Goal: Task Accomplishment & Management: Use online tool/utility

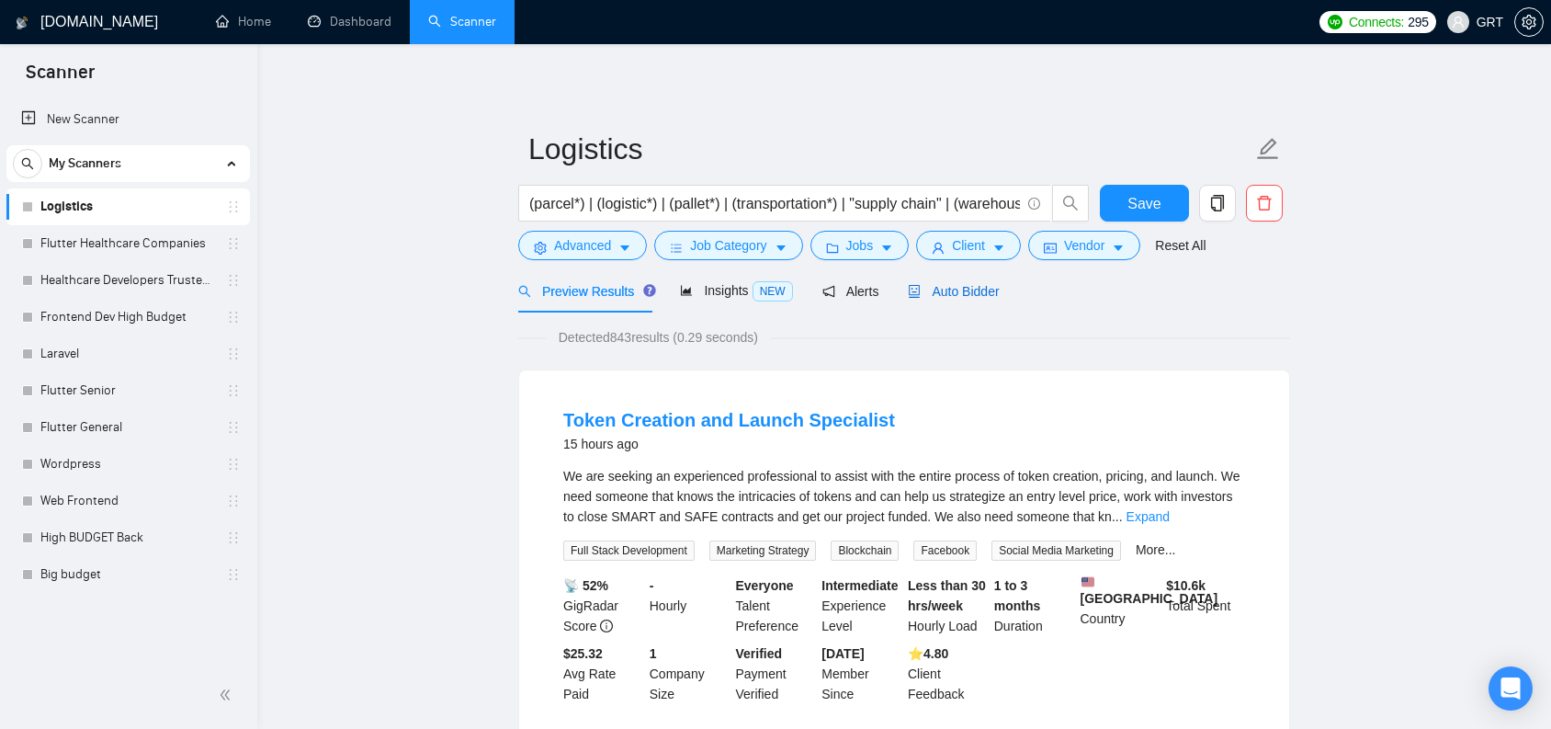
click at [999, 287] on span "Auto Bidder" at bounding box center [953, 291] width 91 height 15
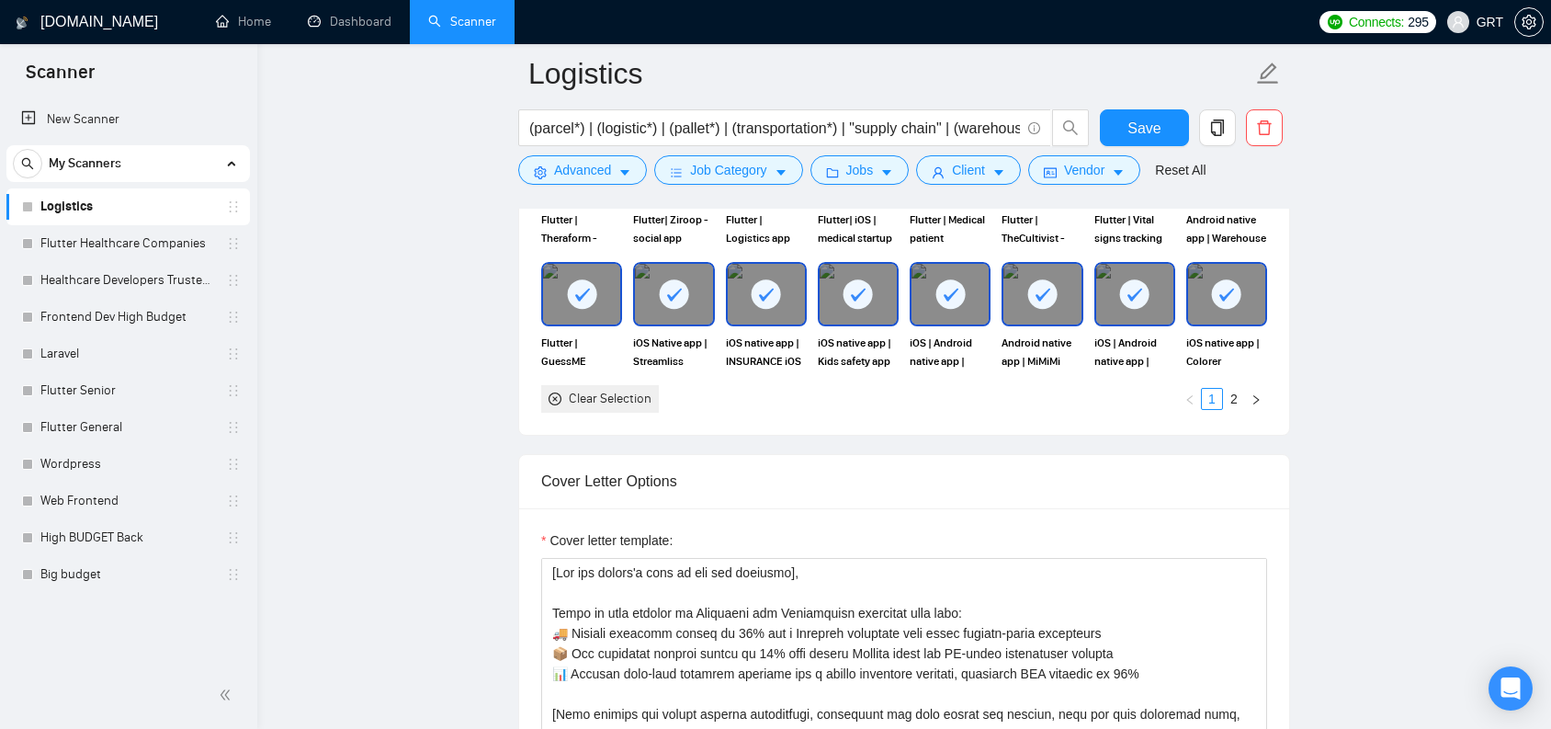
scroll to position [1960, 0]
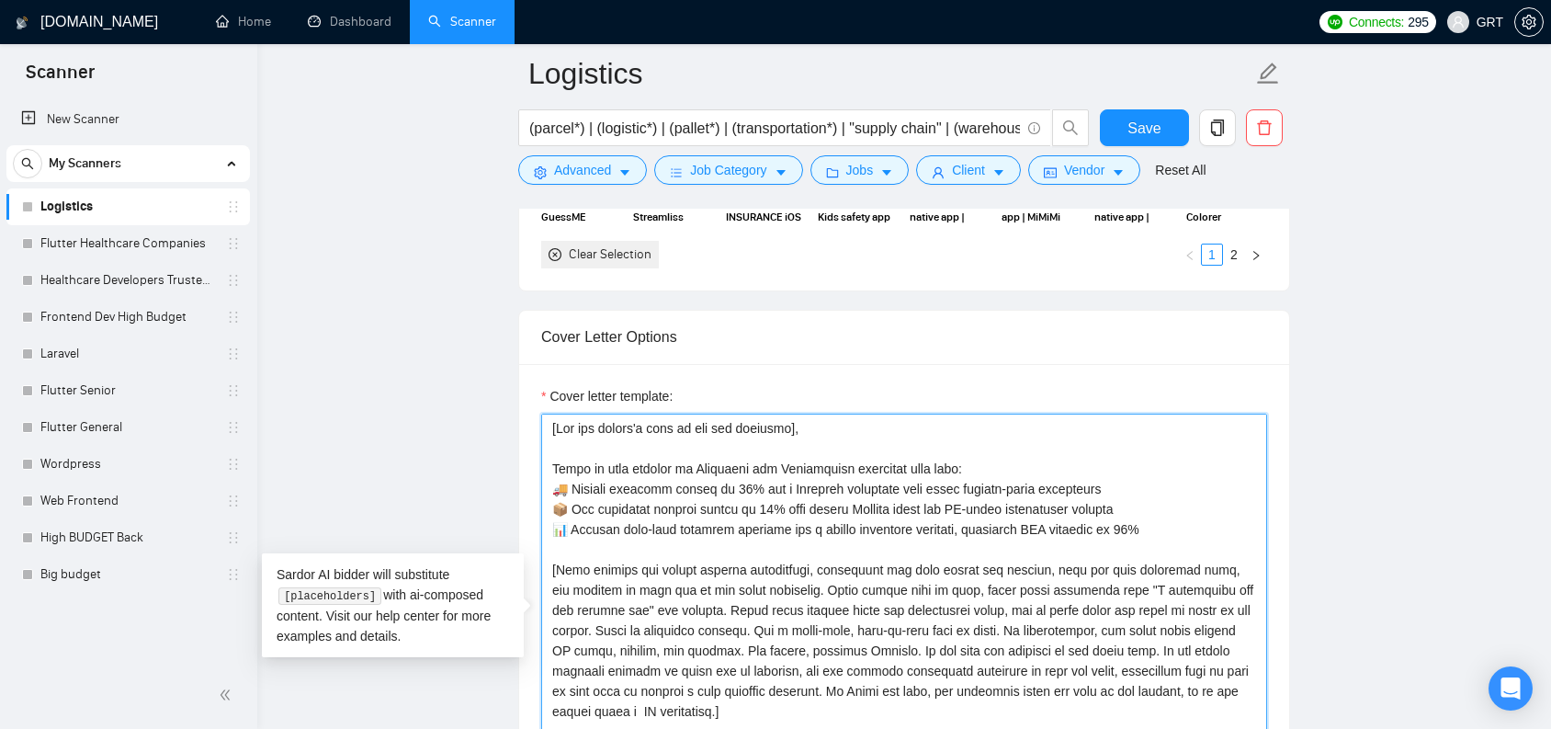
drag, startPoint x: 551, startPoint y: 463, endPoint x: 1178, endPoint y: 522, distance: 629.5
click at [1178, 522] on textarea "Cover letter template:" at bounding box center [904, 621] width 726 height 414
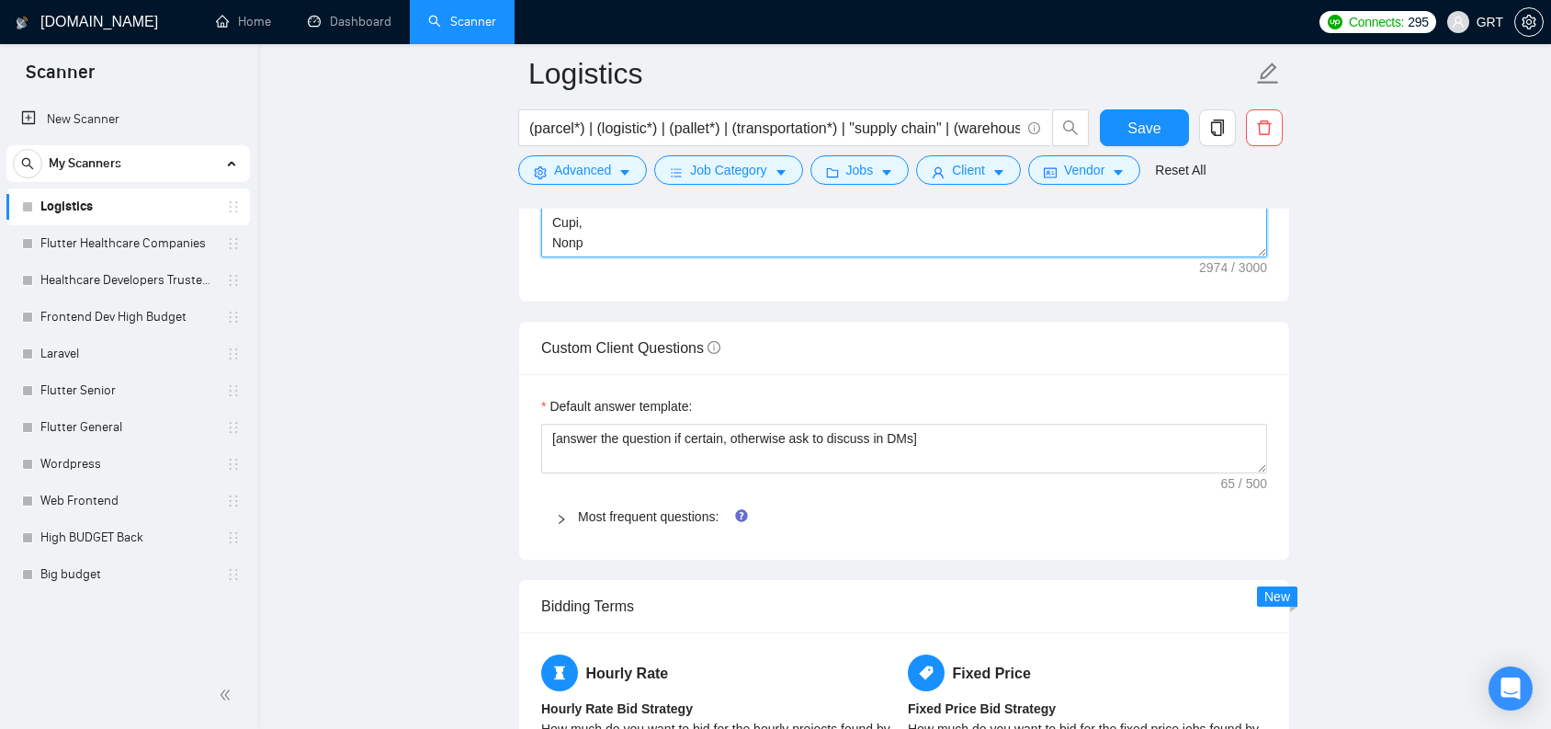
scroll to position [2228, 0]
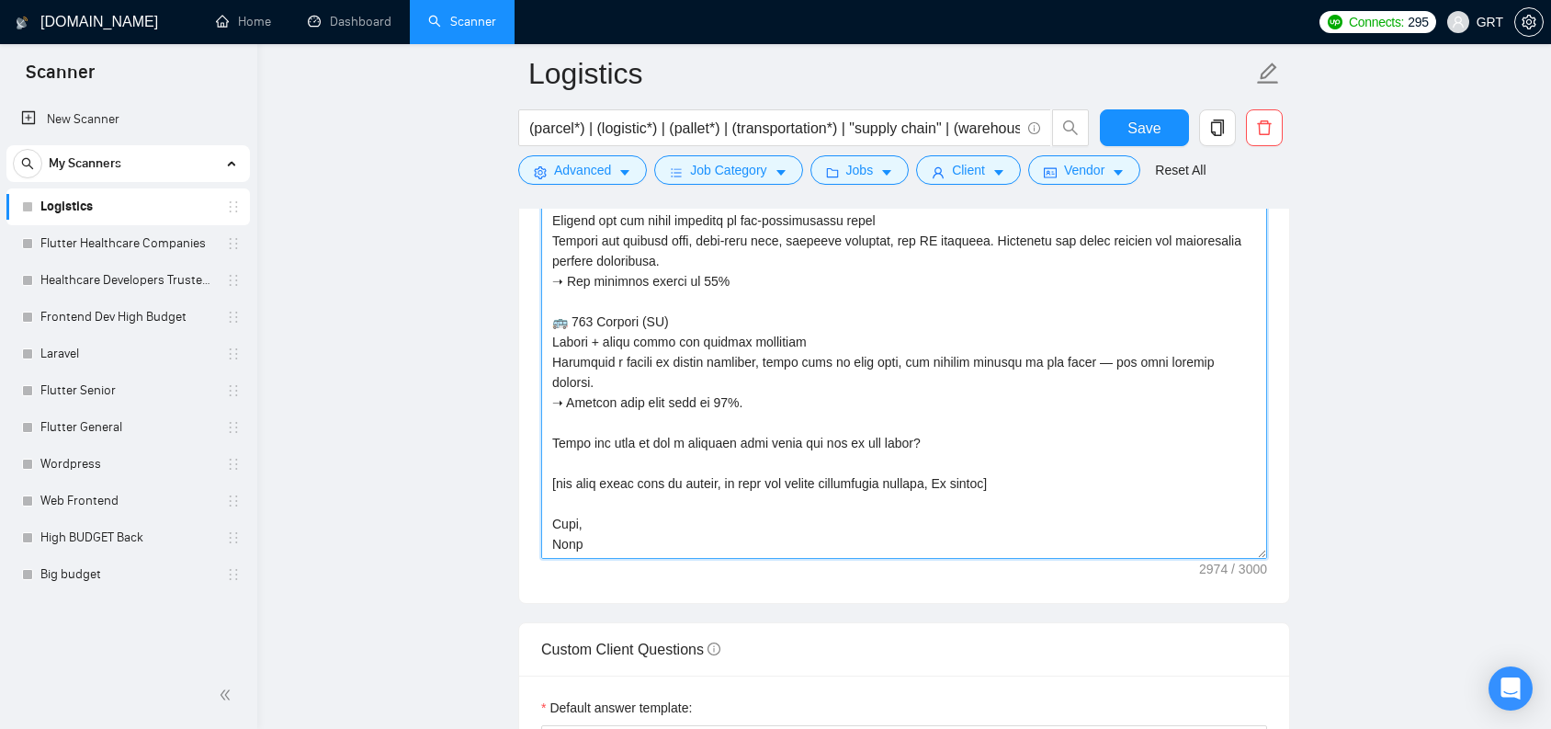
click at [709, 403] on textarea "Cover letter template:" at bounding box center [904, 352] width 726 height 414
click at [653, 528] on textarea "Cover letter template:" at bounding box center [904, 352] width 726 height 414
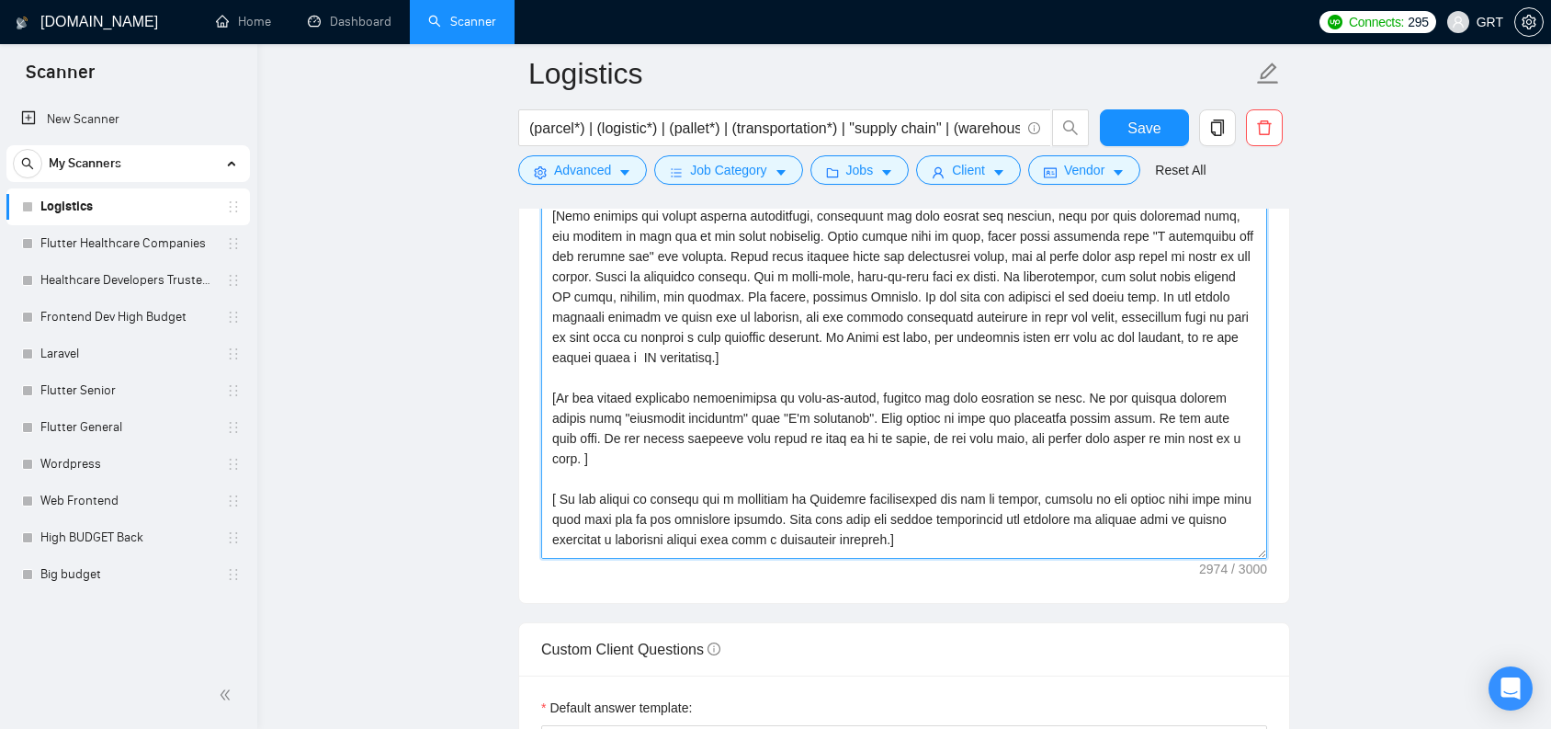
scroll to position [0, 0]
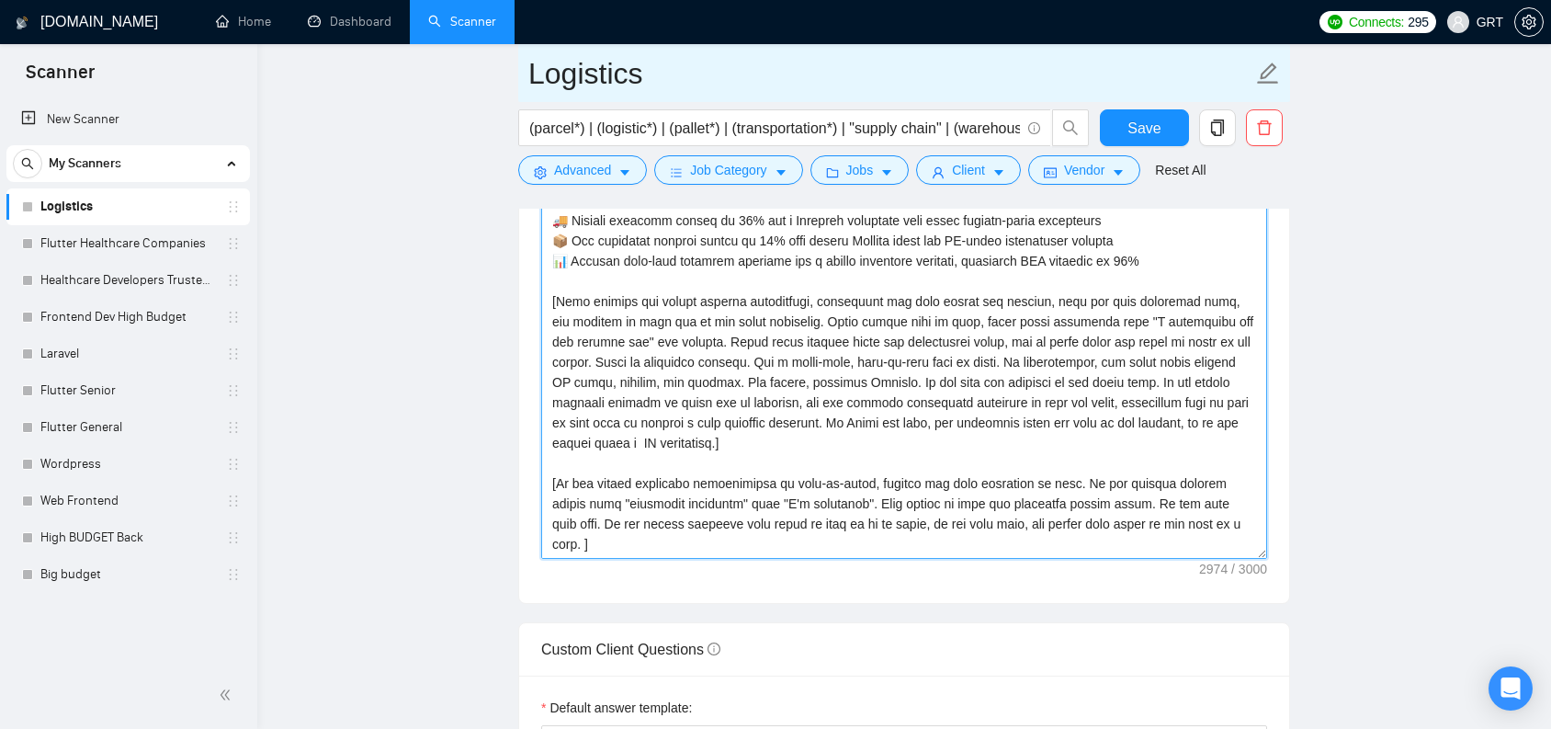
drag, startPoint x: 629, startPoint y: 540, endPoint x: 582, endPoint y: 99, distance: 443.6
click at [582, 99] on div "Logistics (parcel*) | (logistic*) | (pallet*) | (transportation*) | "supply cha…" at bounding box center [904, 497] width 772 height 5305
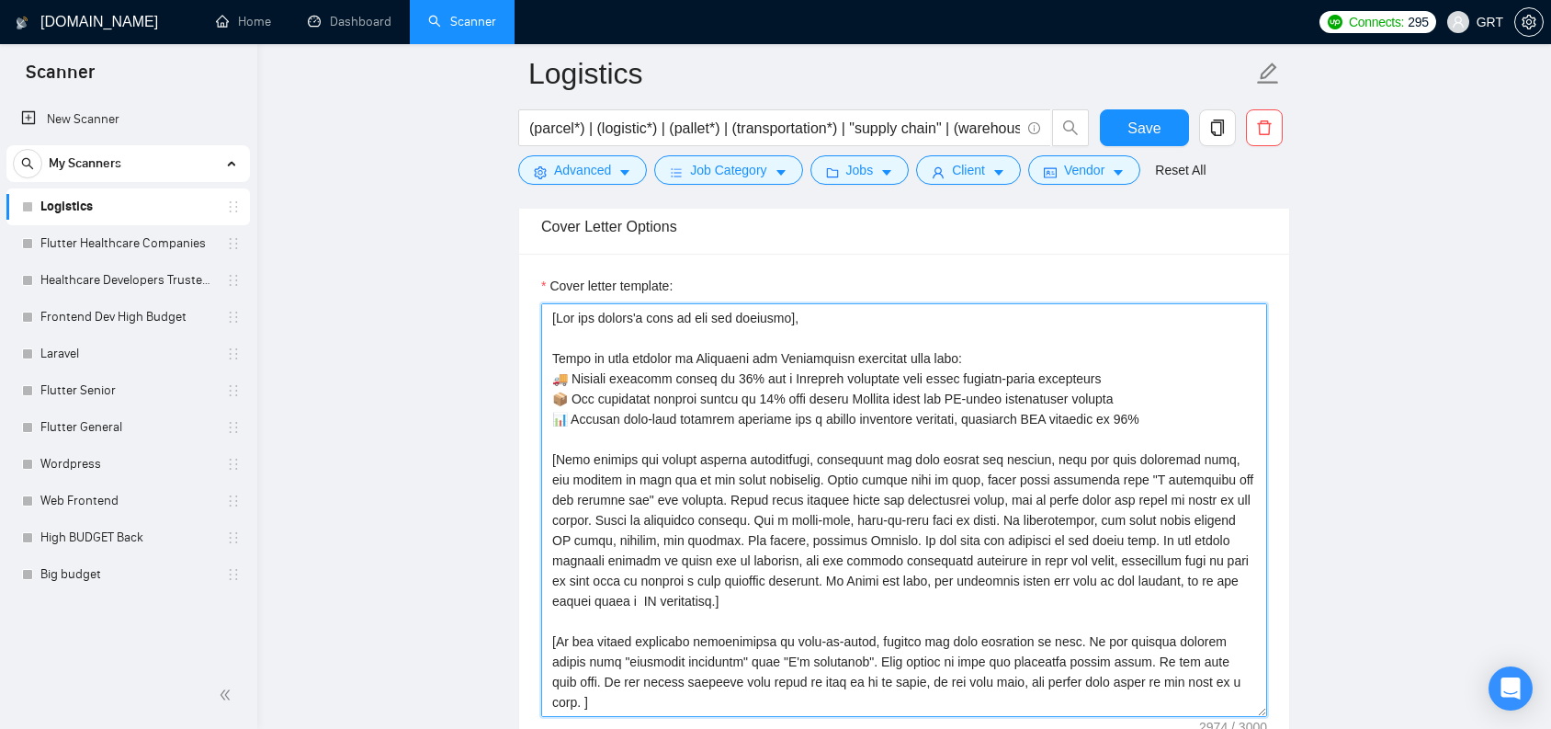
scroll to position [1904, 0]
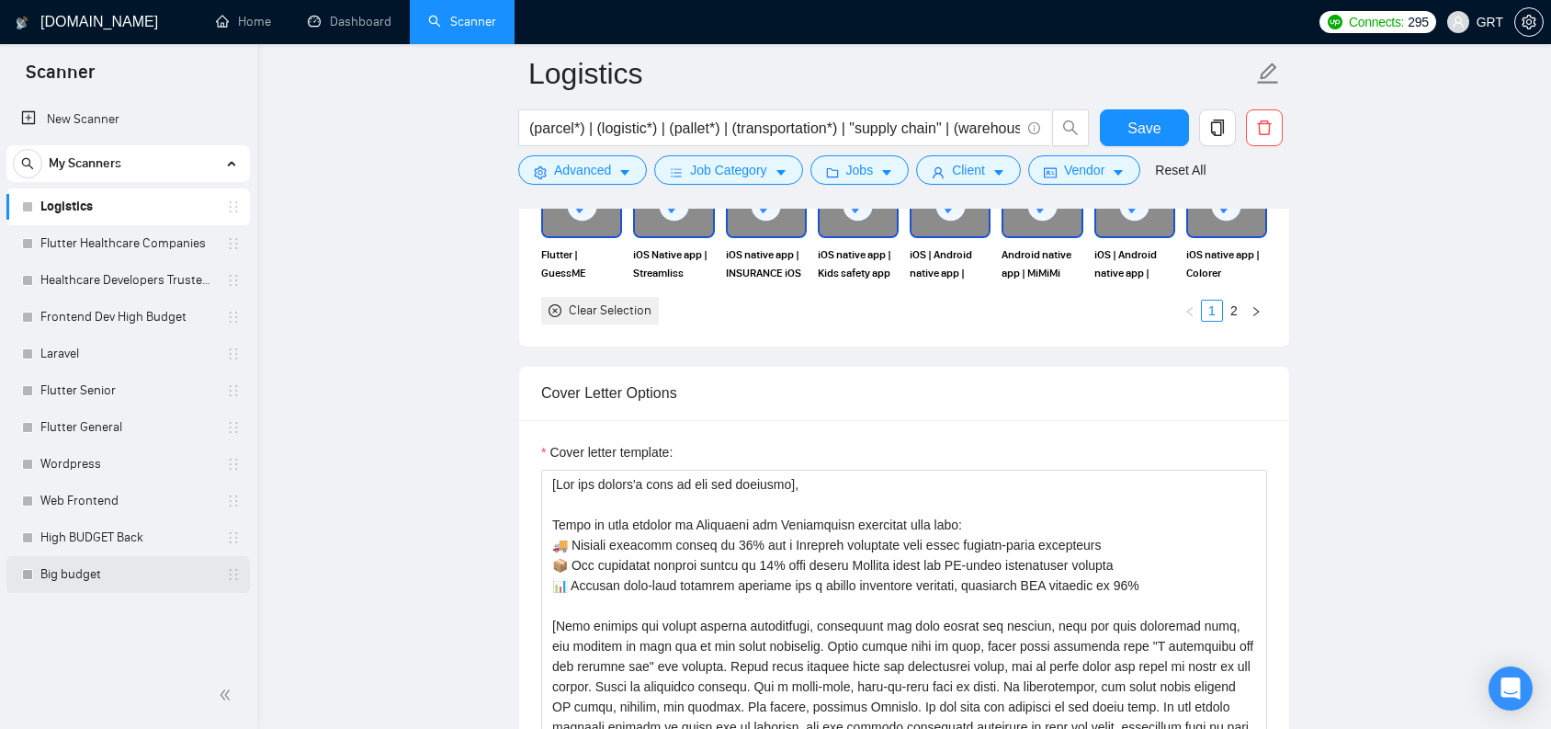
click at [83, 565] on link "Big budget" at bounding box center [127, 574] width 175 height 37
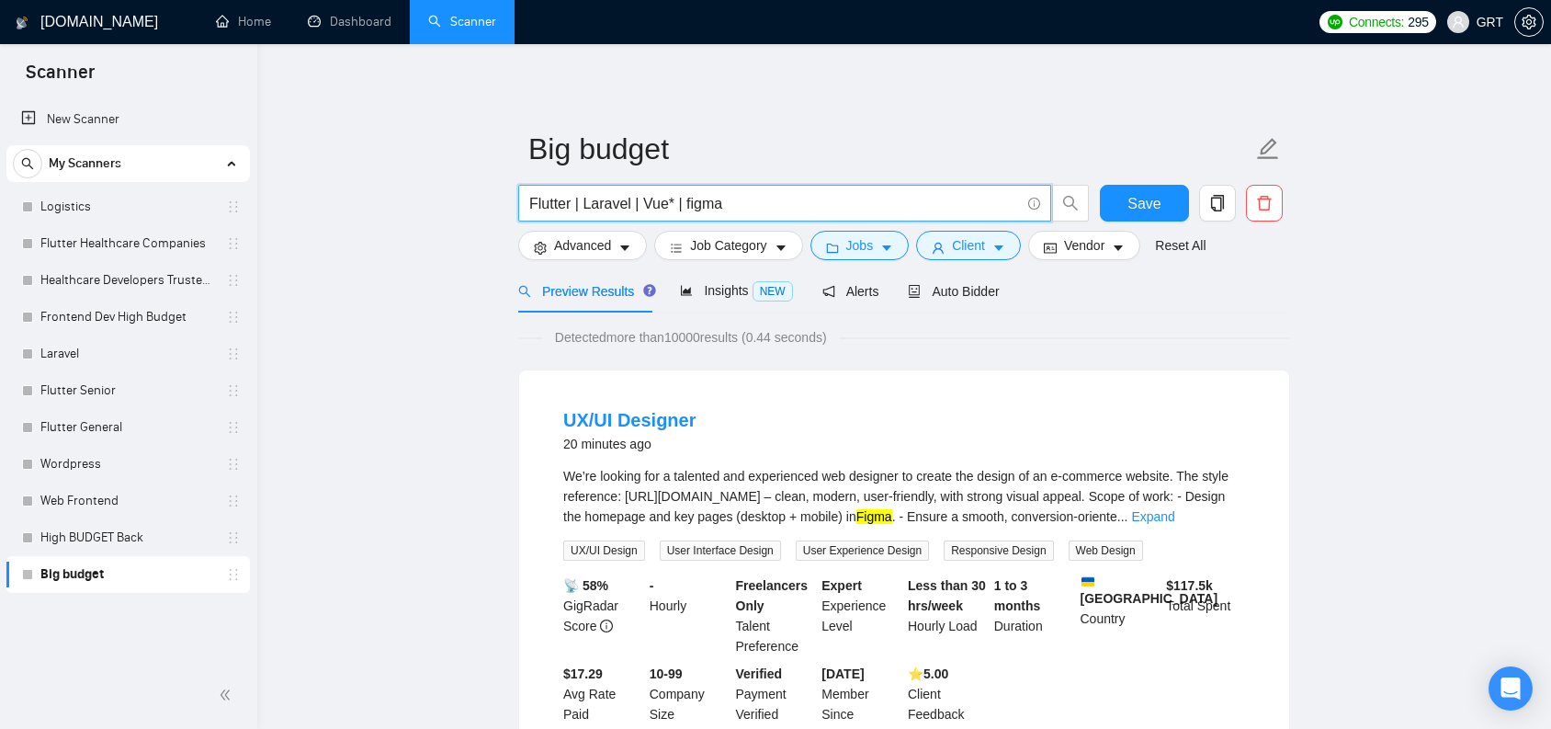
drag, startPoint x: 734, startPoint y: 193, endPoint x: 435, endPoint y: 164, distance: 300.9
paste input "rontend Developer Needed to Redesign Landing Page"
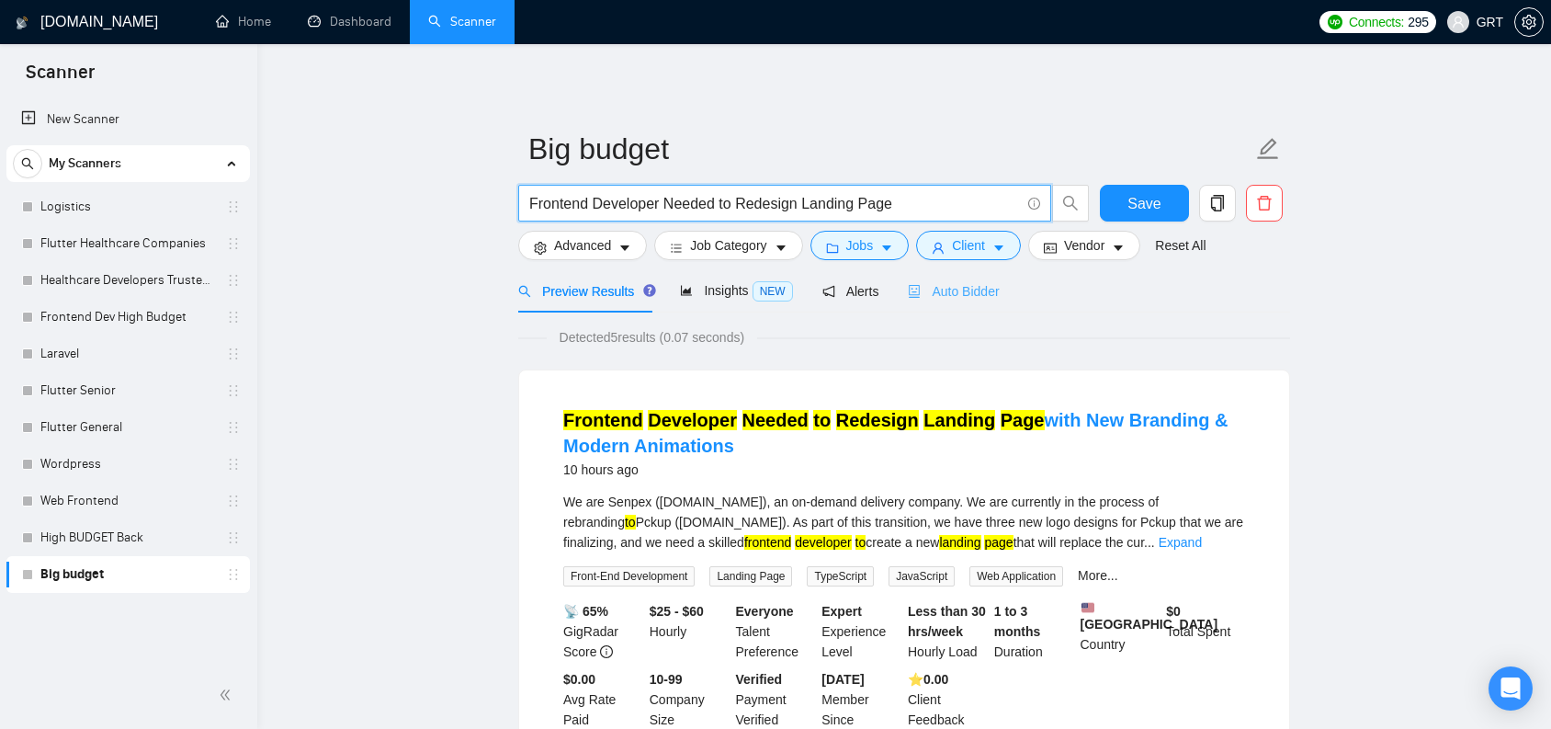
type input "Frontend Developer Needed to Redesign Landing Page"
click at [970, 285] on span "Auto Bidder" at bounding box center [953, 291] width 91 height 15
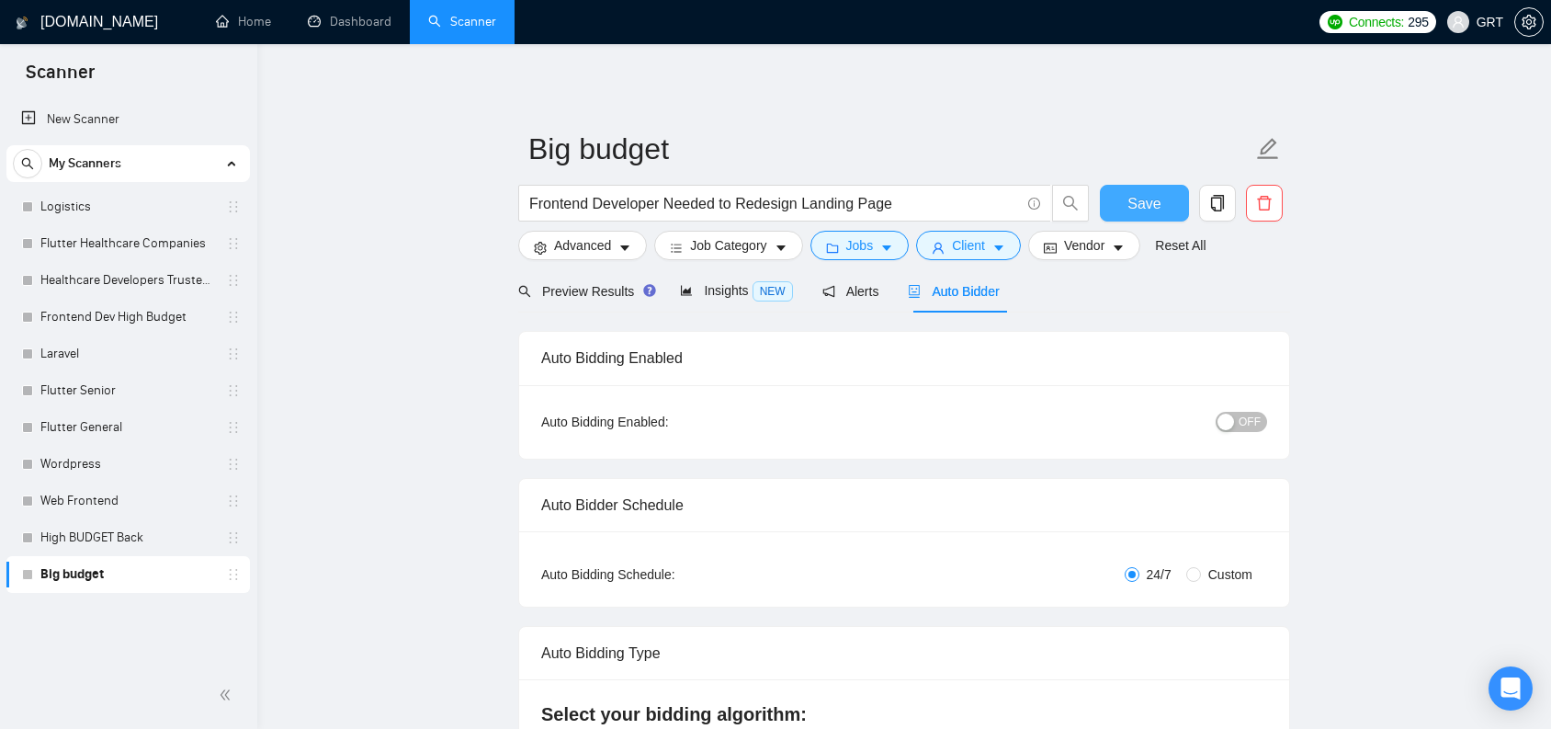
click at [1114, 208] on button "Save" at bounding box center [1144, 203] width 89 height 37
click at [111, 213] on link "Logistics" at bounding box center [127, 206] width 175 height 37
click at [87, 200] on link "Logistics" at bounding box center [127, 206] width 175 height 37
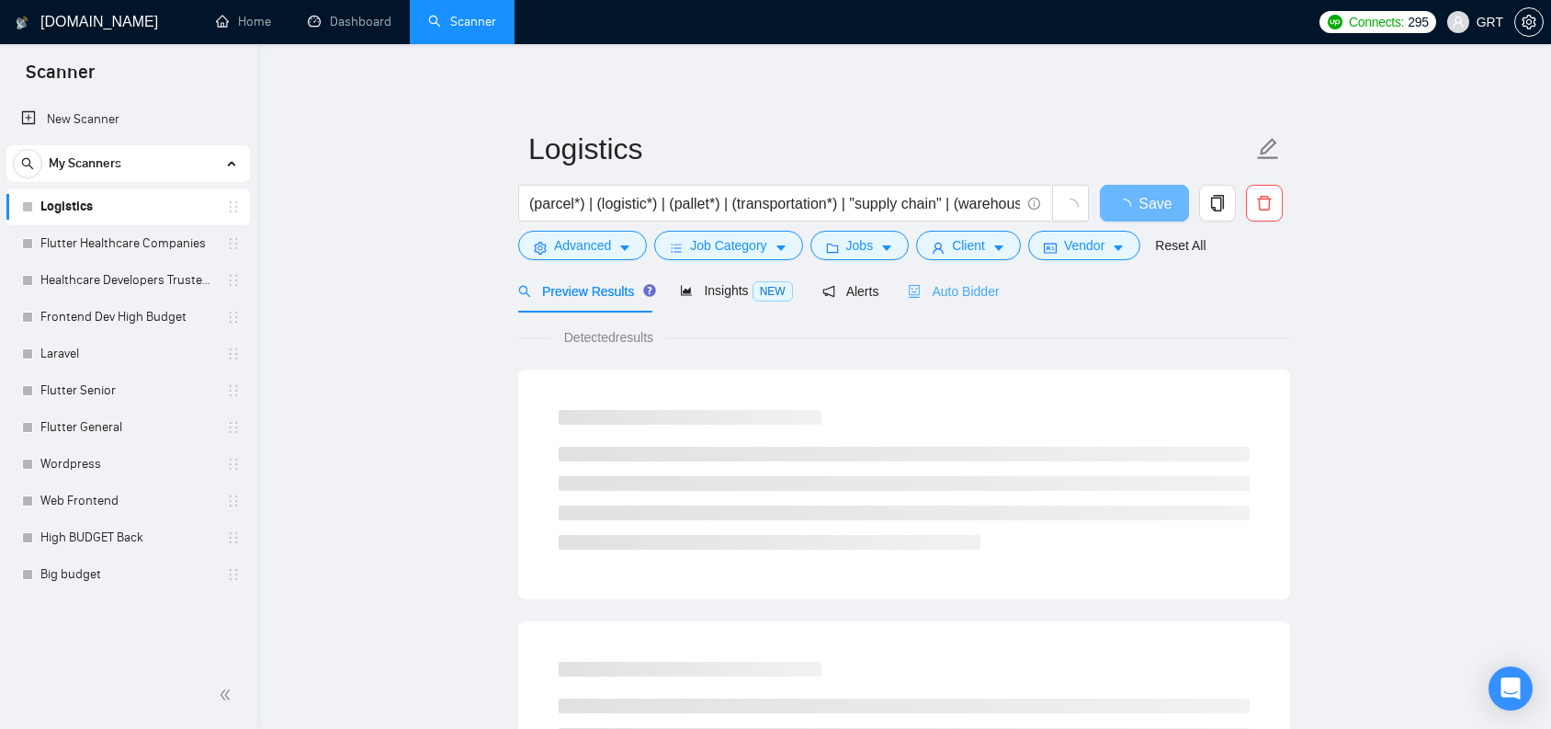
click at [970, 301] on div "Auto Bidder" at bounding box center [953, 290] width 91 height 43
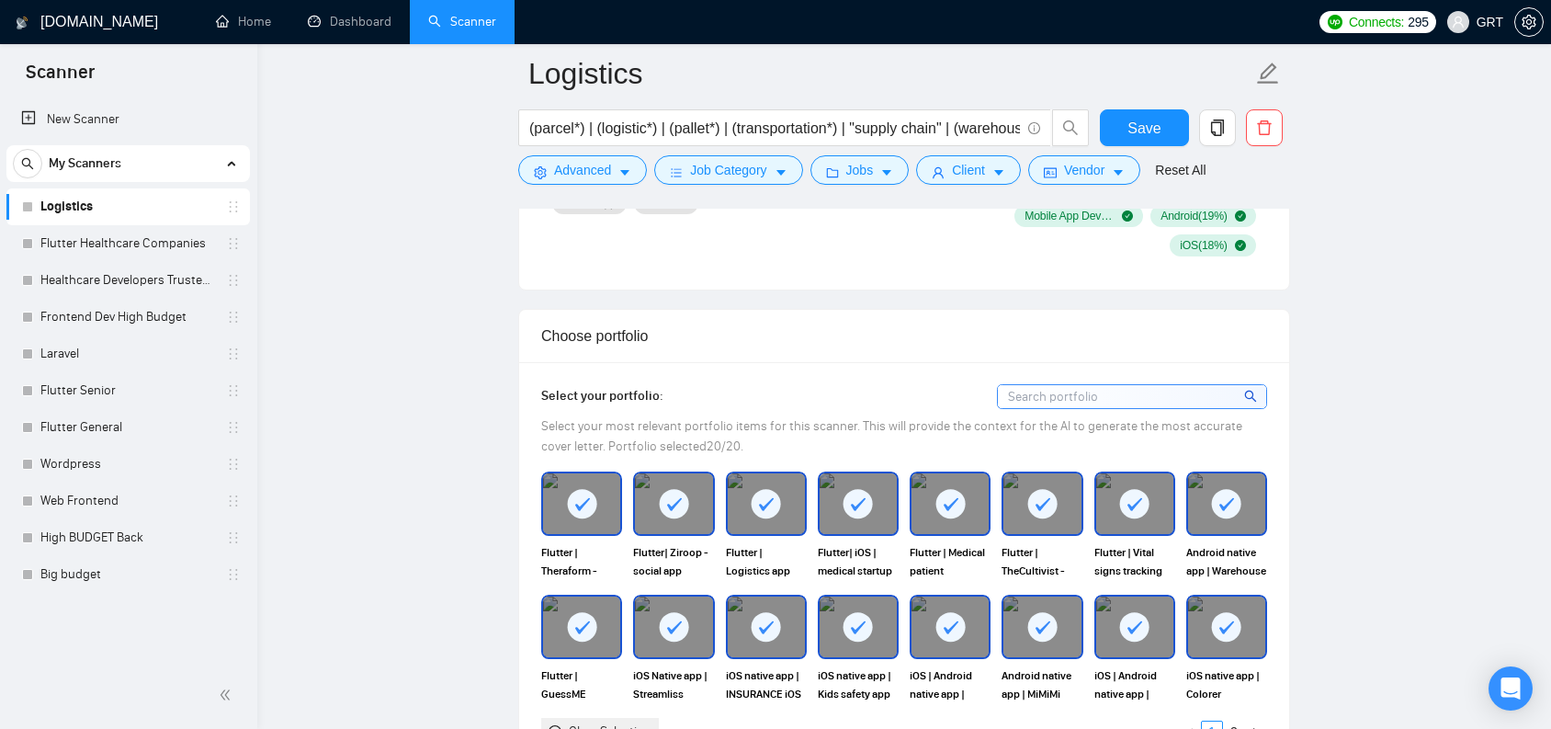
scroll to position [2071, 0]
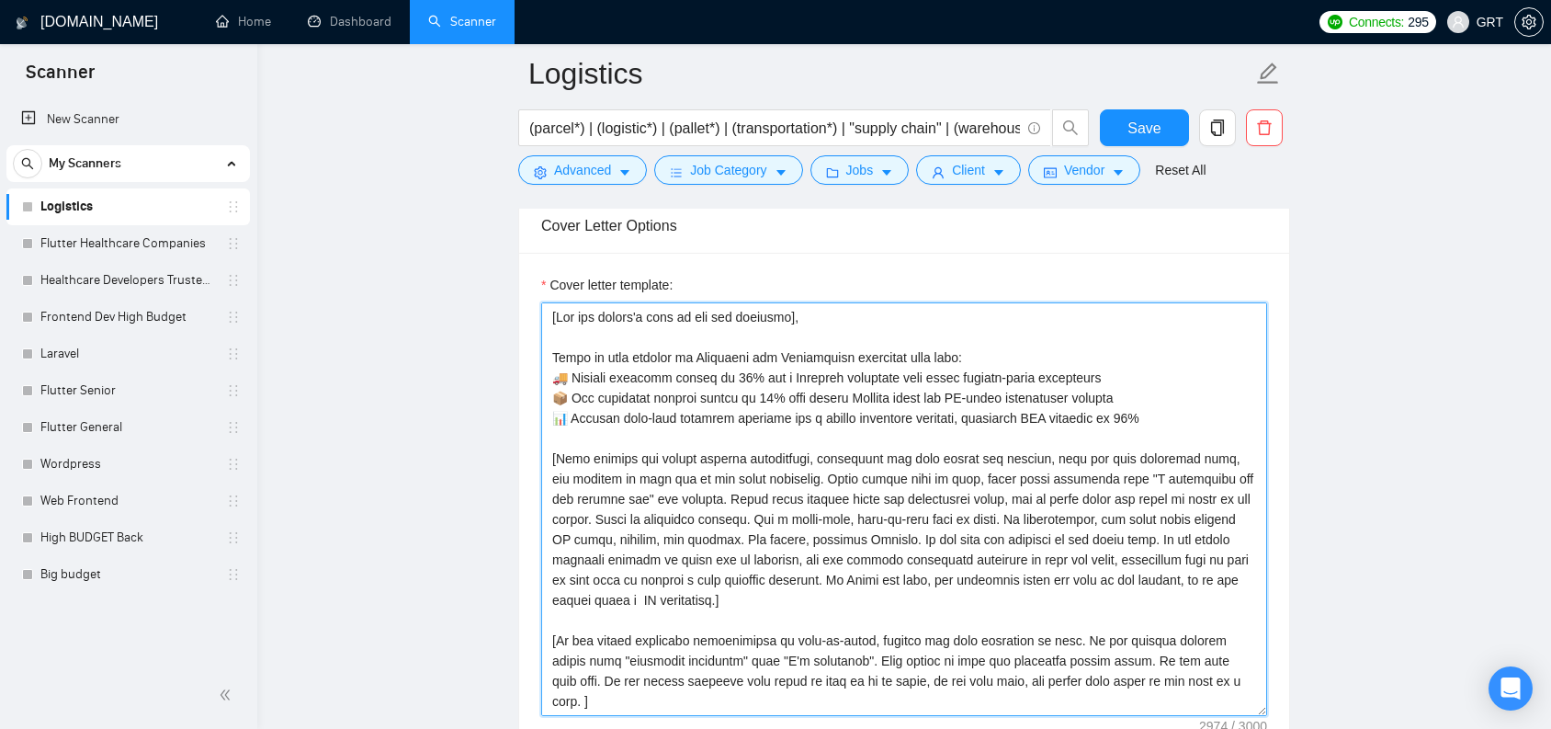
click at [708, 450] on textarea "Cover letter template:" at bounding box center [904, 509] width 726 height 414
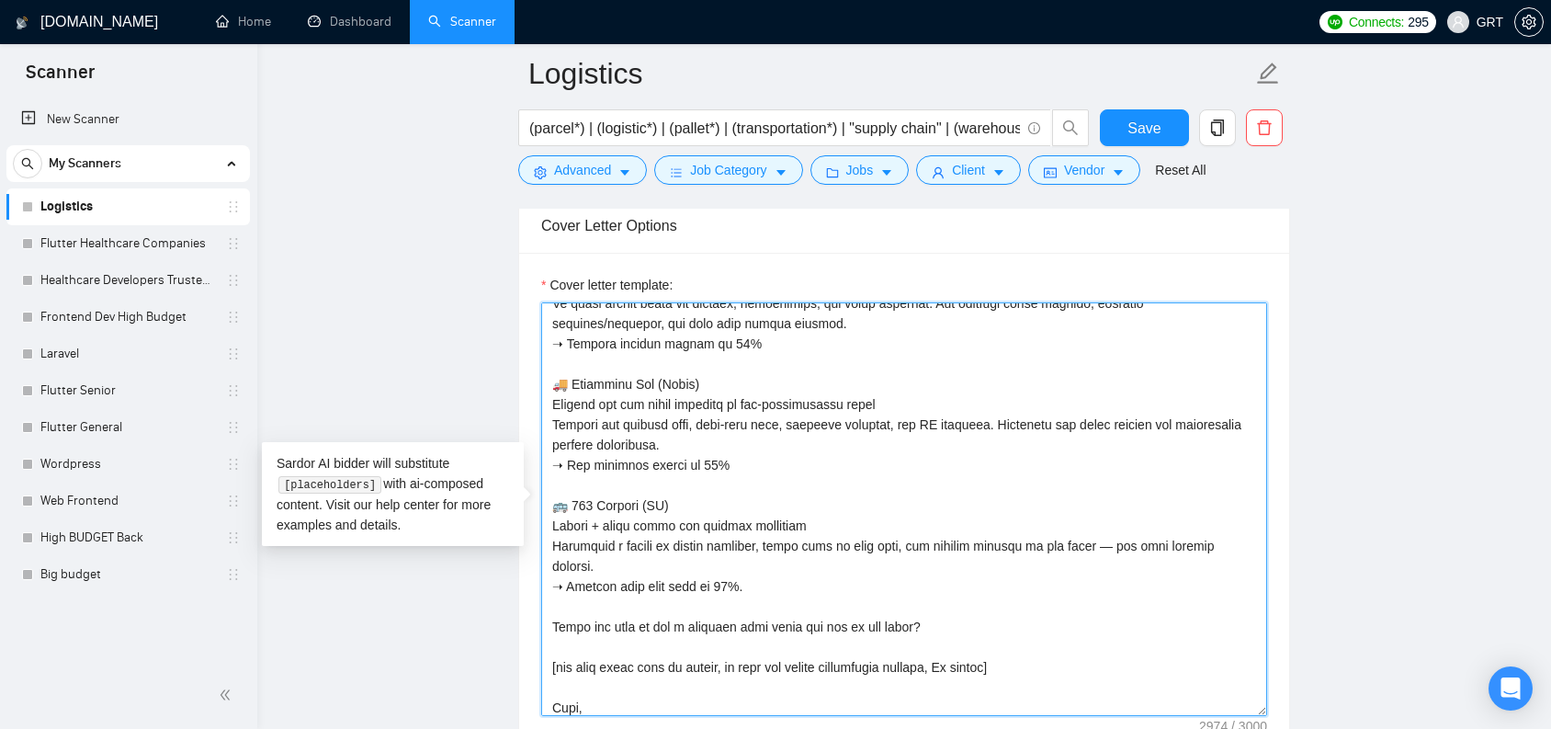
scroll to position [647, 0]
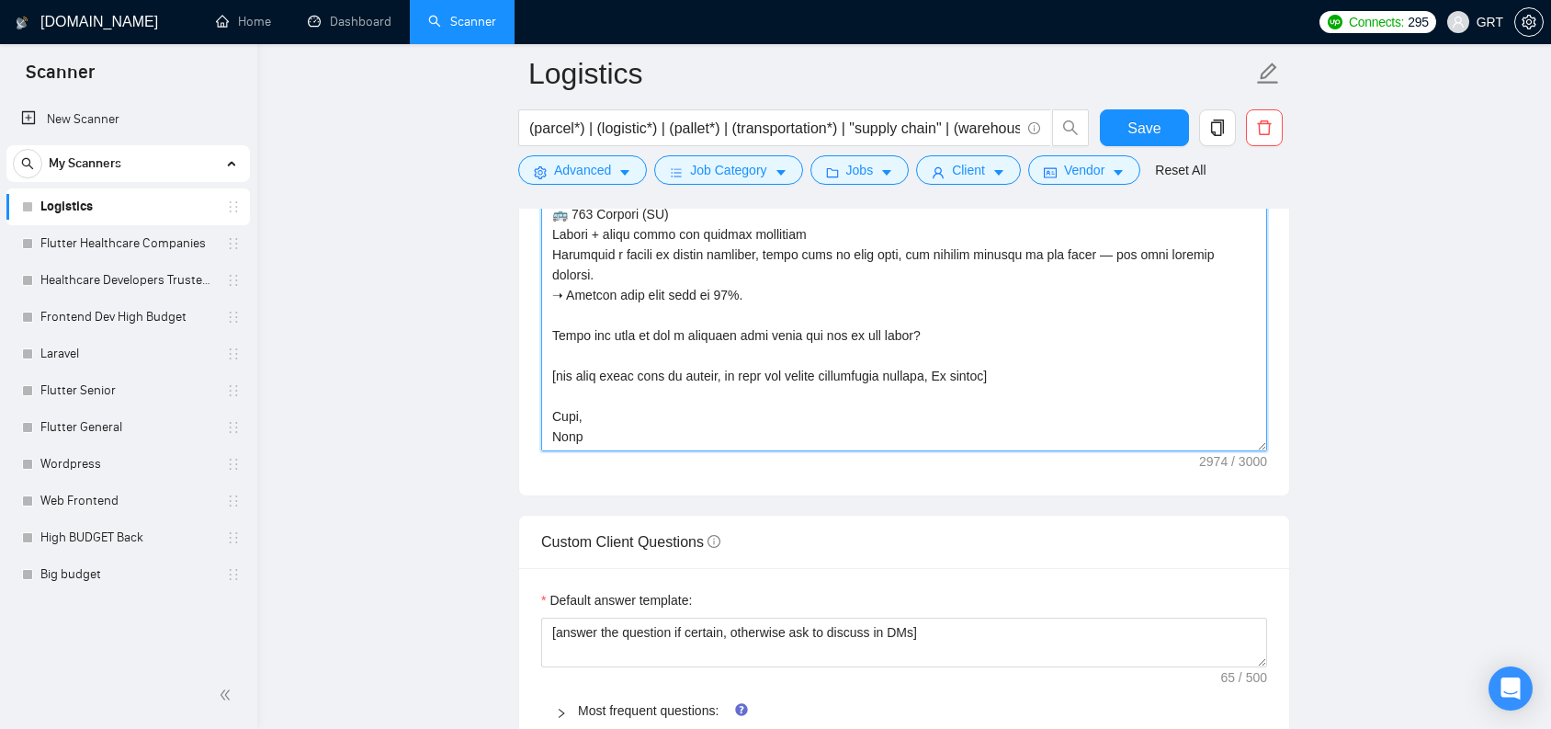
drag, startPoint x: 550, startPoint y: 316, endPoint x: 783, endPoint y: 772, distance: 512.1
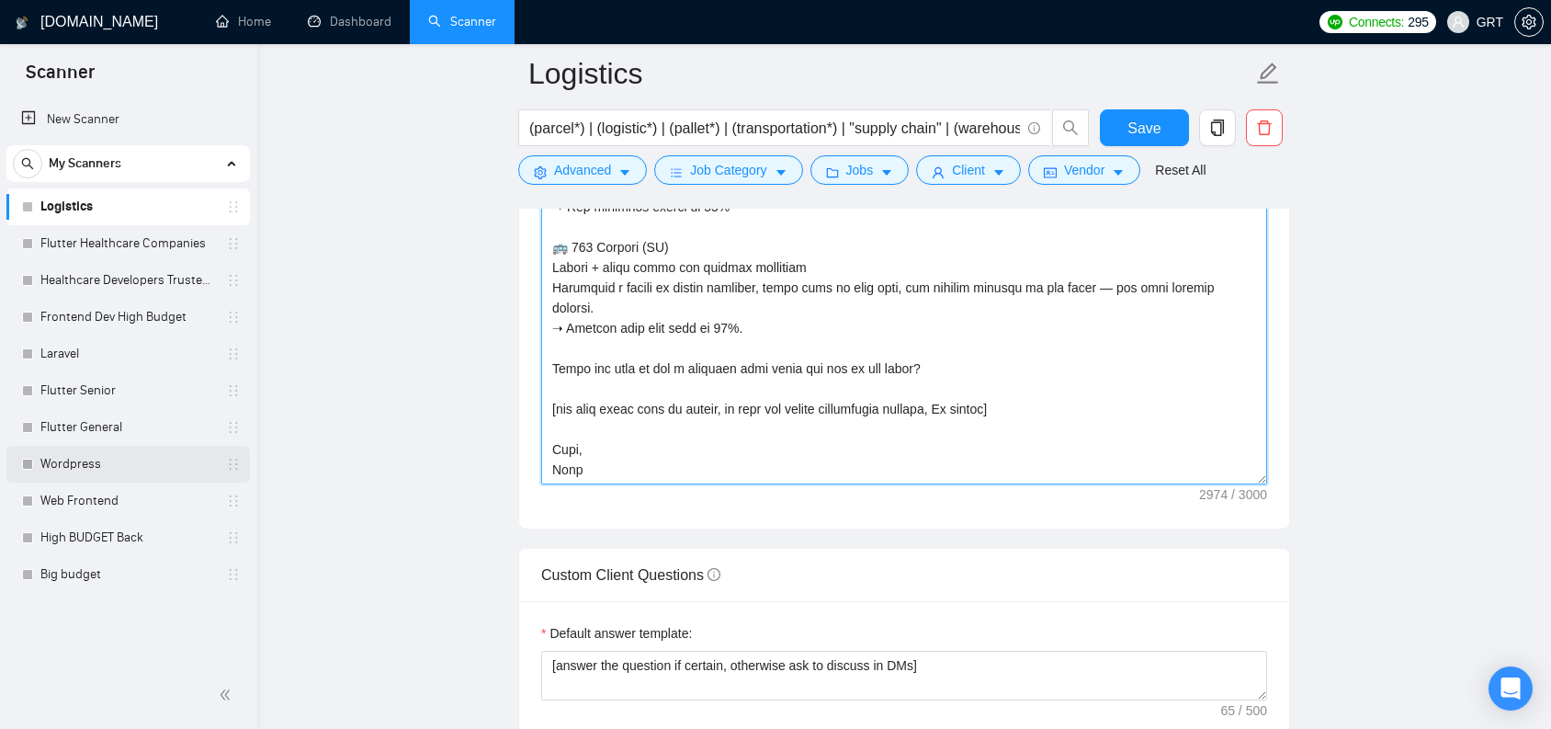
scroll to position [2137, 0]
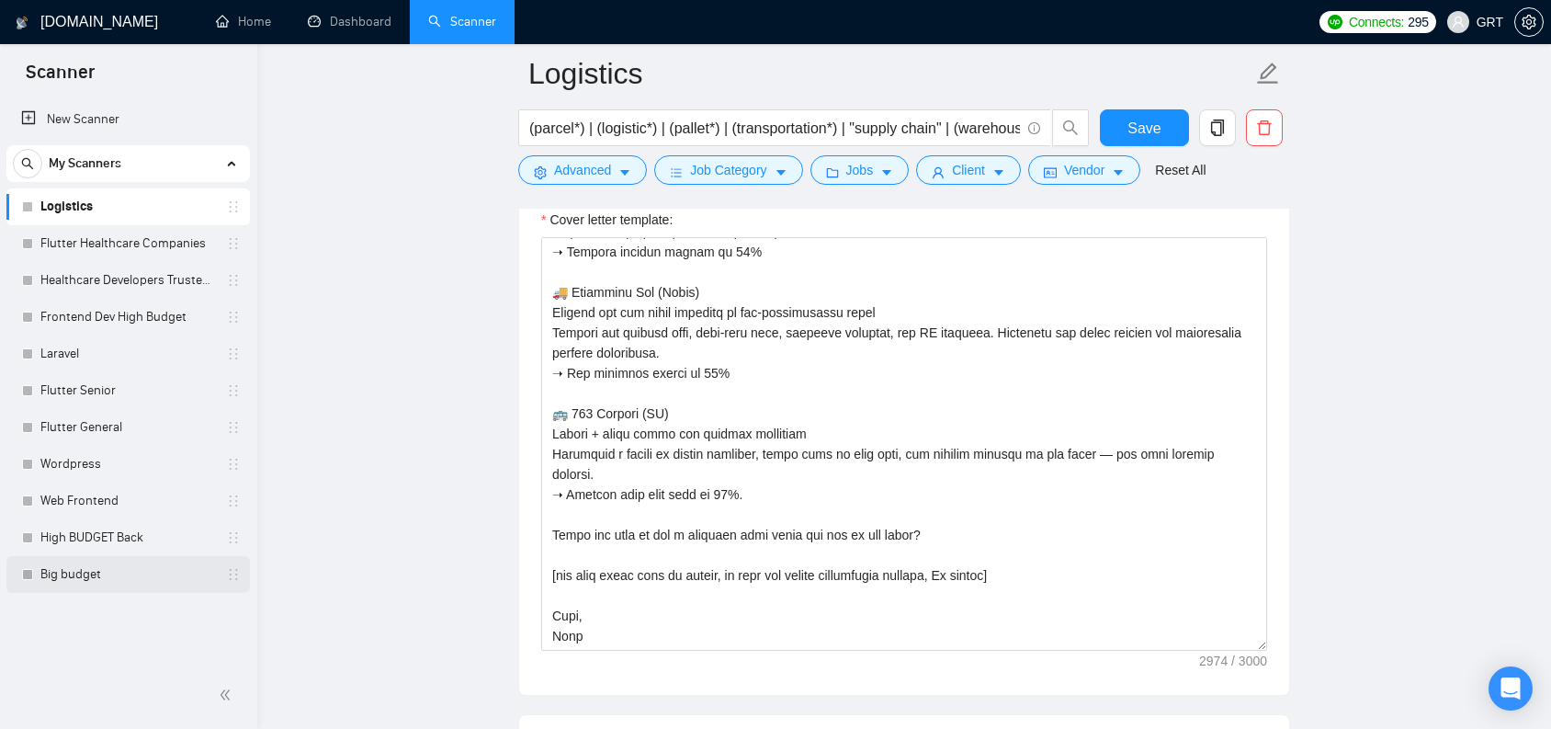
click at [94, 575] on link "Big budget" at bounding box center [127, 574] width 175 height 37
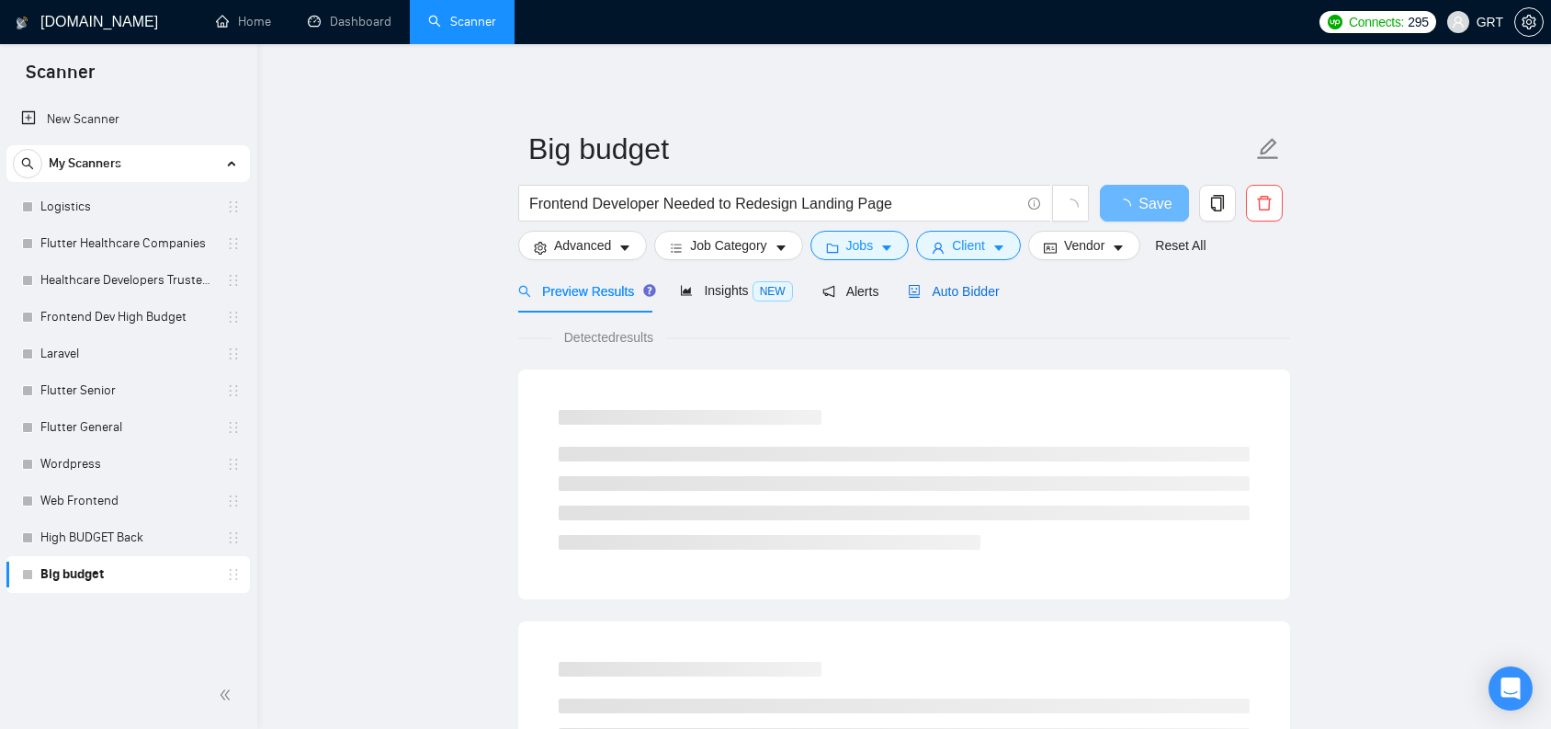
click at [966, 285] on span "Auto Bidder" at bounding box center [953, 291] width 91 height 15
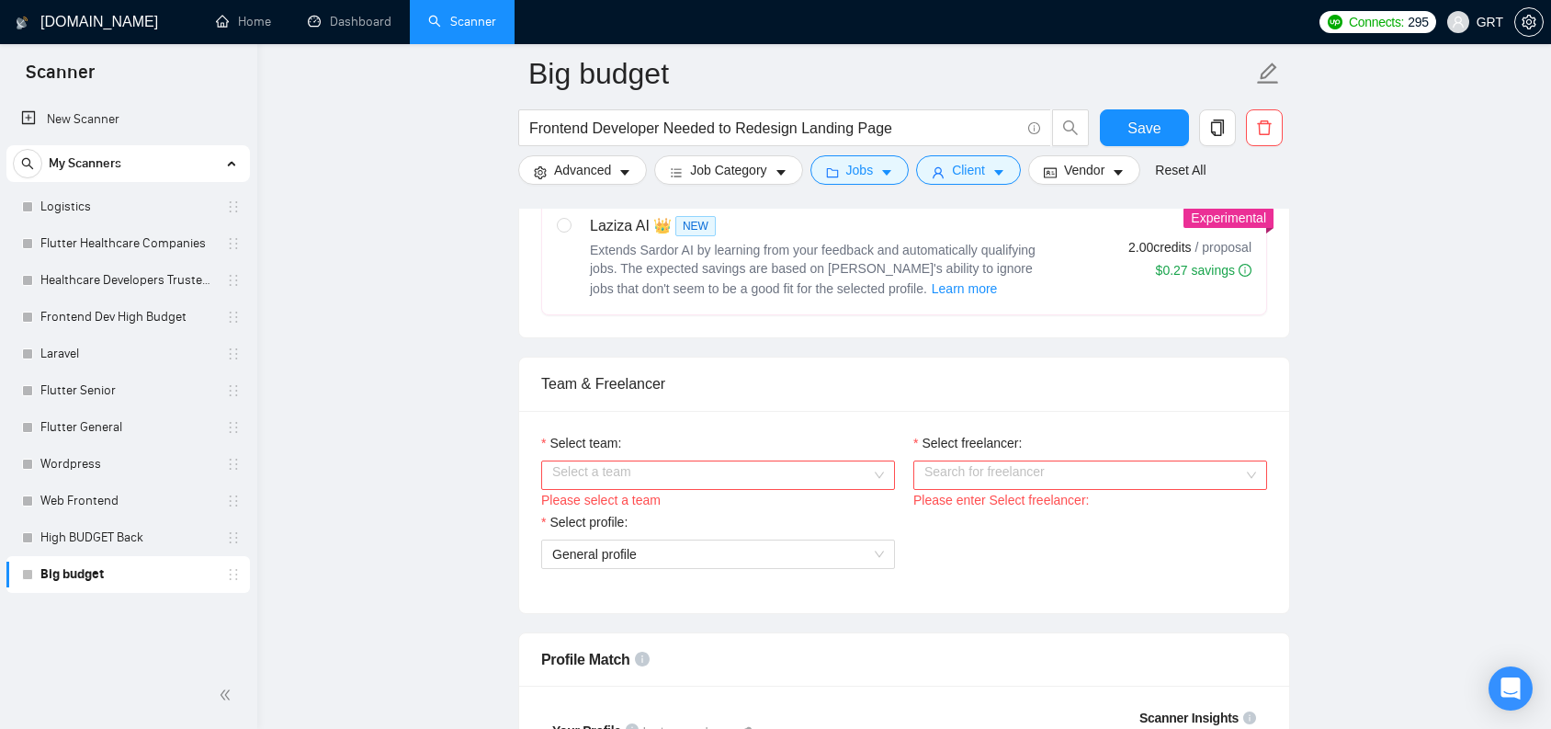
scroll to position [837, 0]
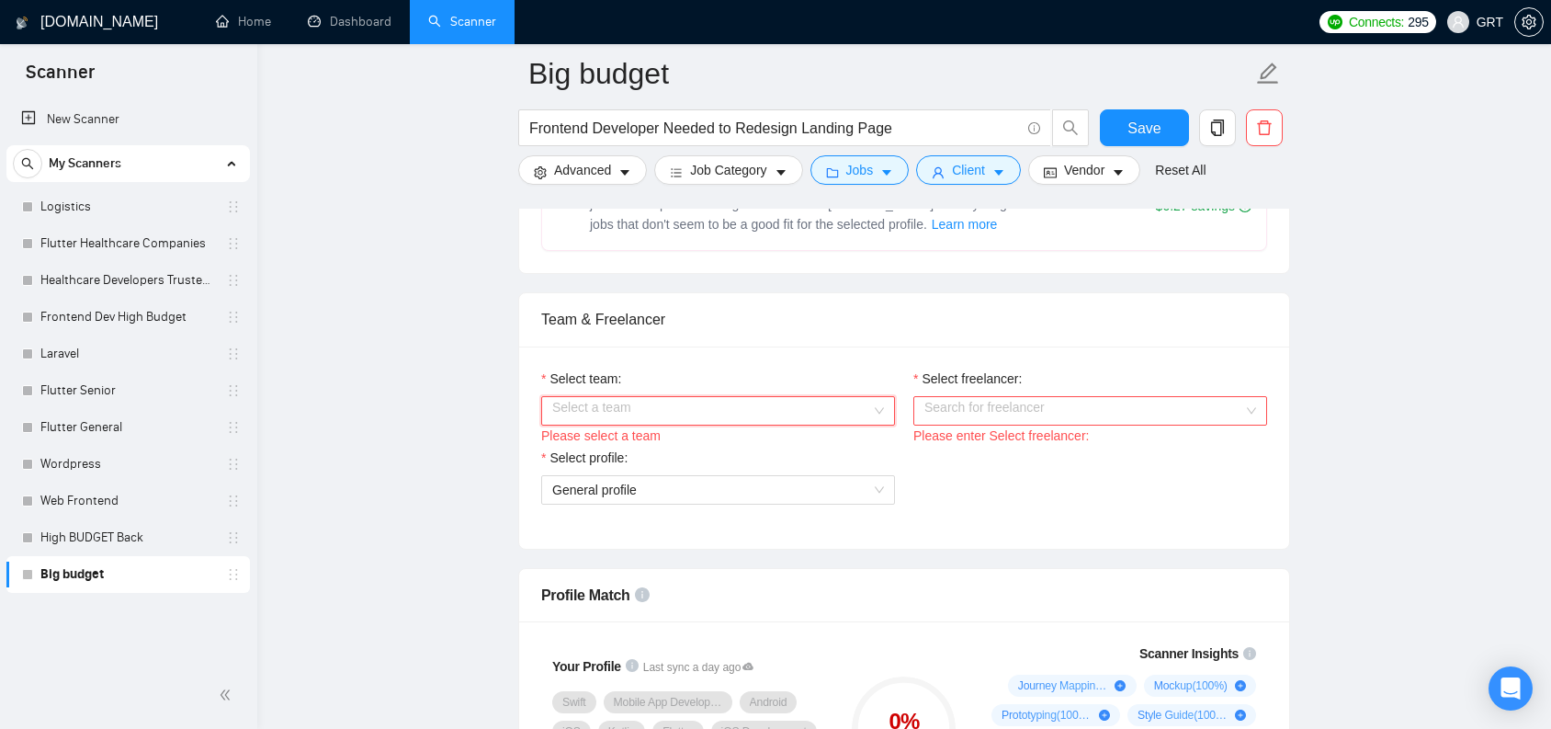
click at [636, 414] on input "Select team:" at bounding box center [711, 411] width 319 height 28
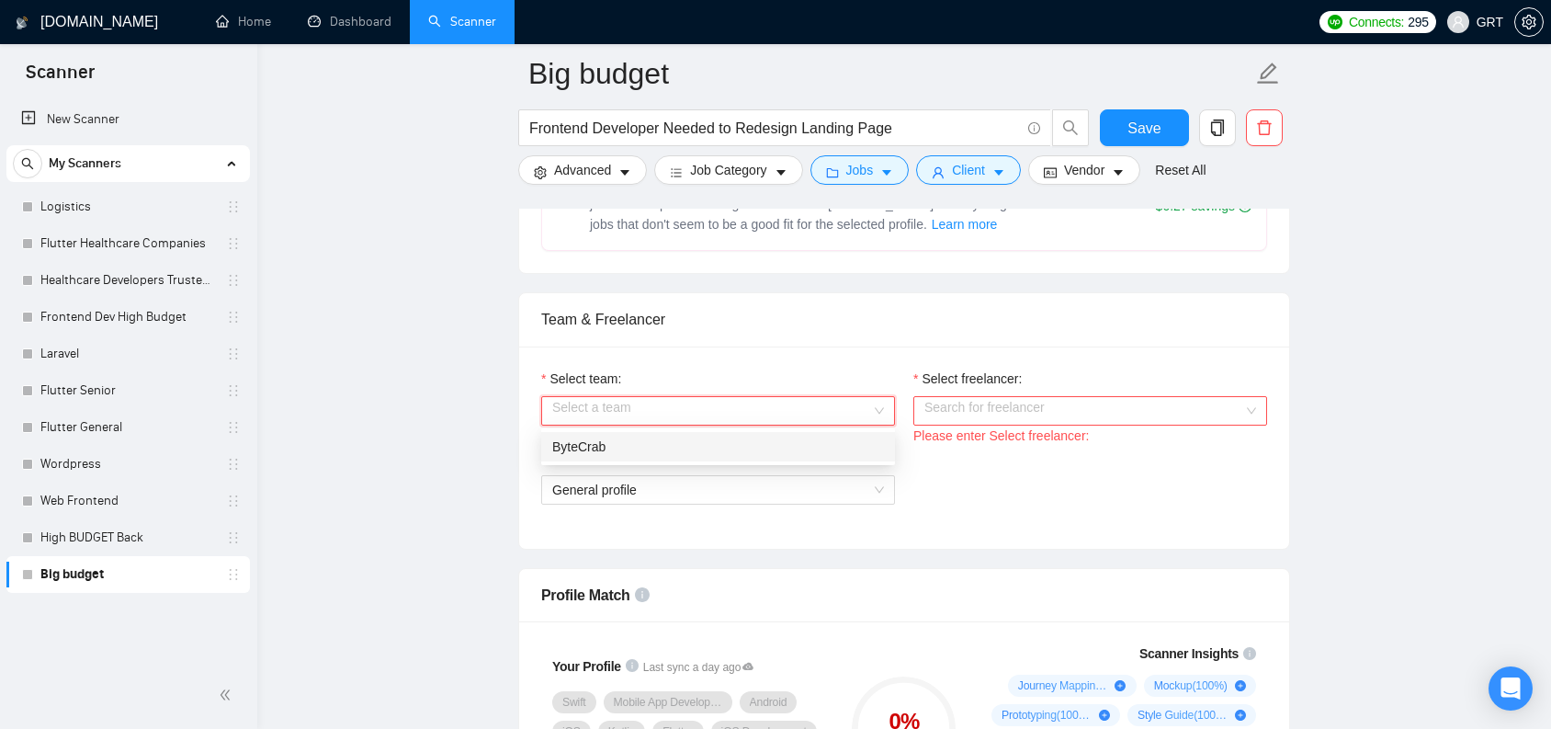
click at [614, 441] on div "ByteCrab" at bounding box center [718, 446] width 332 height 20
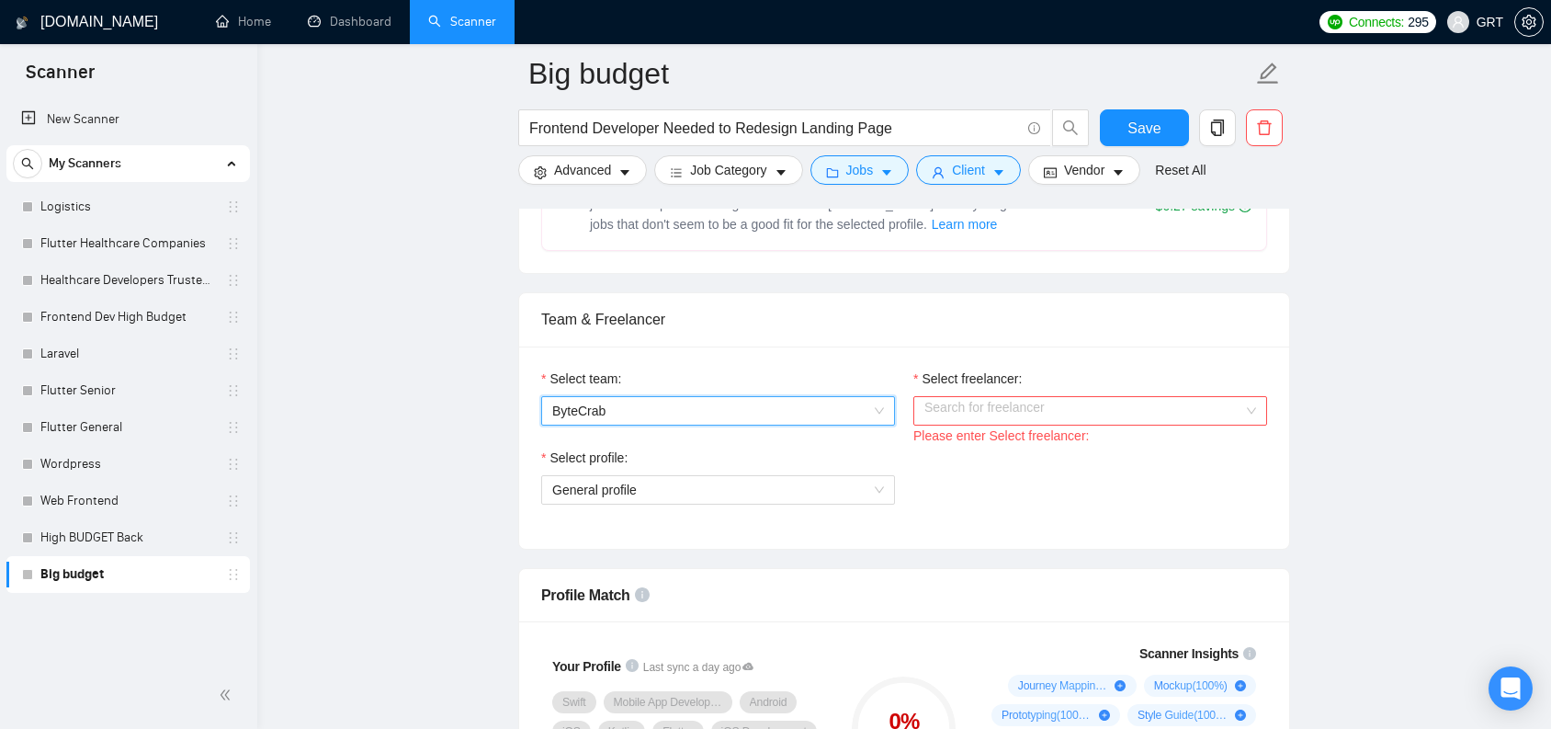
click at [1042, 395] on div "Select freelancer: Search for freelancer Please enter Select freelancer:" at bounding box center [1090, 407] width 354 height 79
click at [1030, 407] on input "Select freelancer:" at bounding box center [1083, 411] width 319 height 28
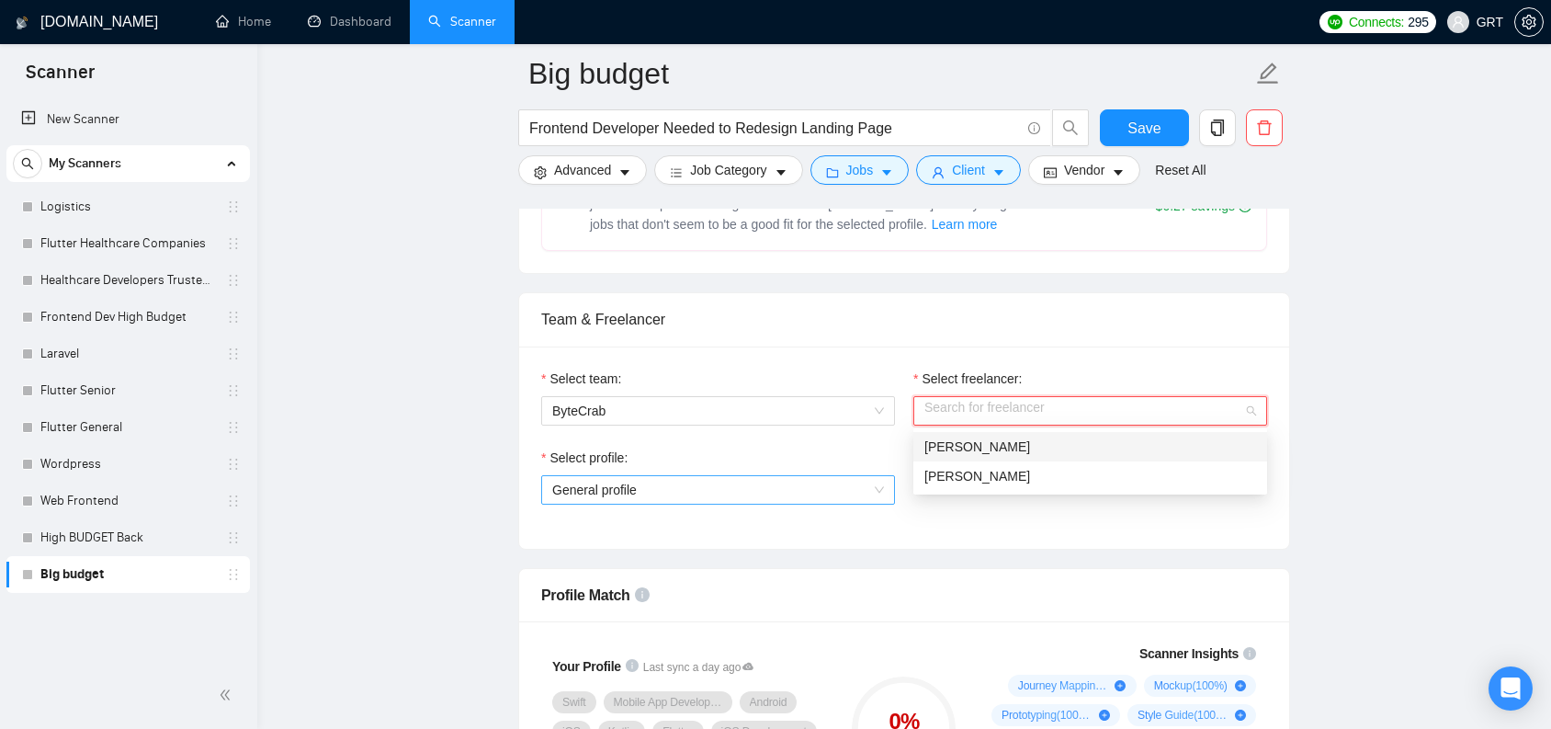
drag, startPoint x: 995, startPoint y: 452, endPoint x: 726, endPoint y: 474, distance: 270.1
click at [994, 452] on span "[PERSON_NAME]" at bounding box center [977, 446] width 106 height 15
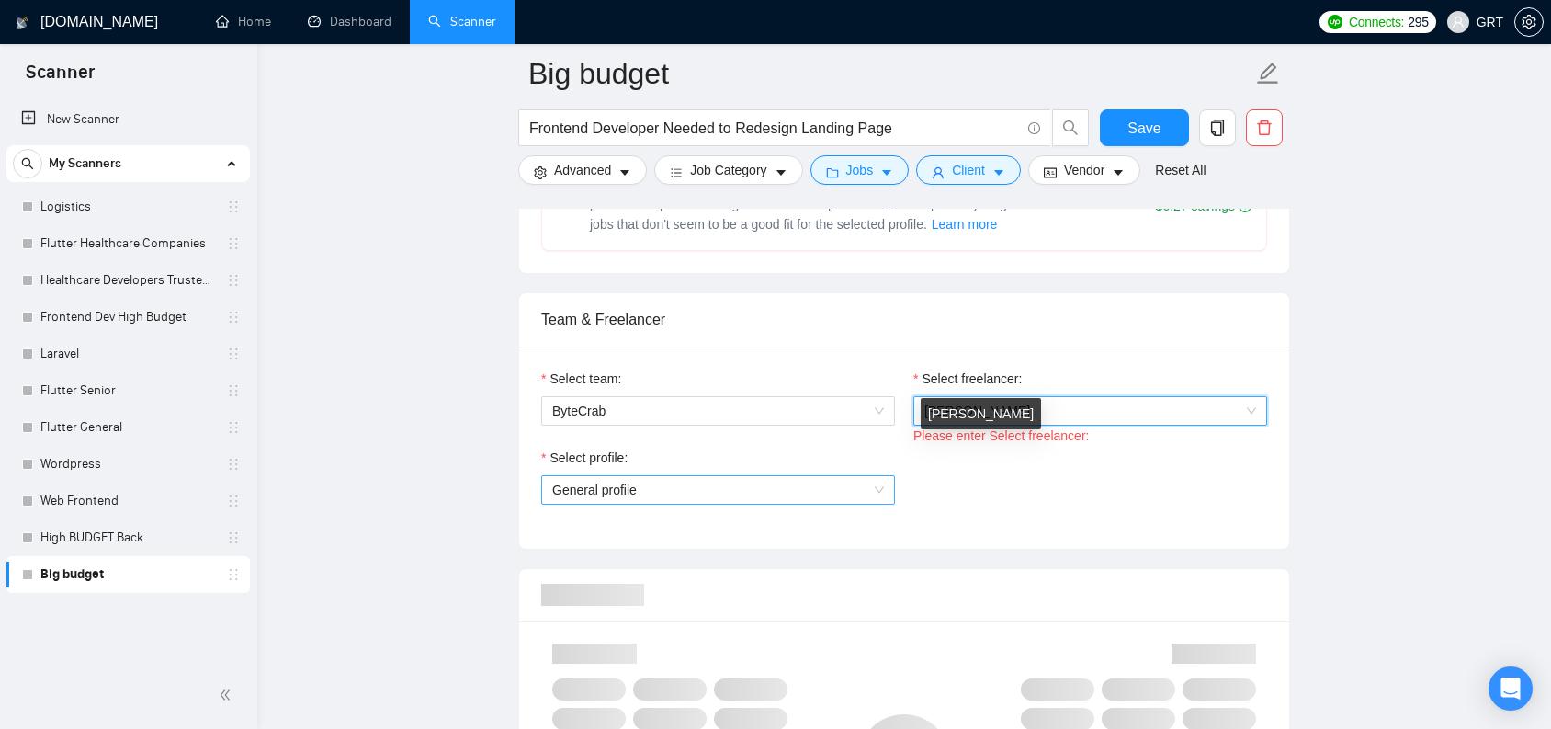
click at [704, 476] on span "General profile" at bounding box center [718, 490] width 332 height 28
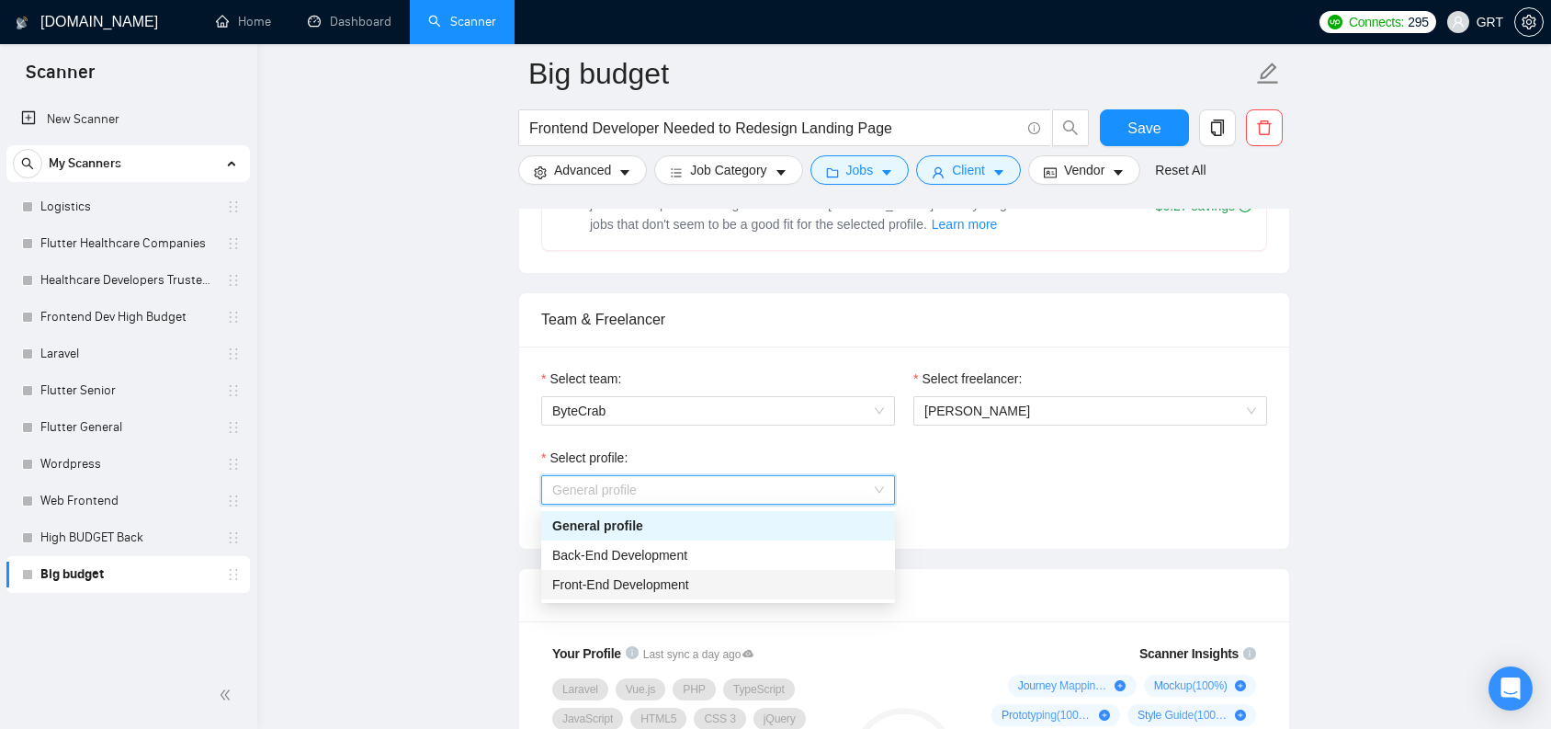
click at [583, 588] on span "Front-End Development" at bounding box center [620, 584] width 137 height 15
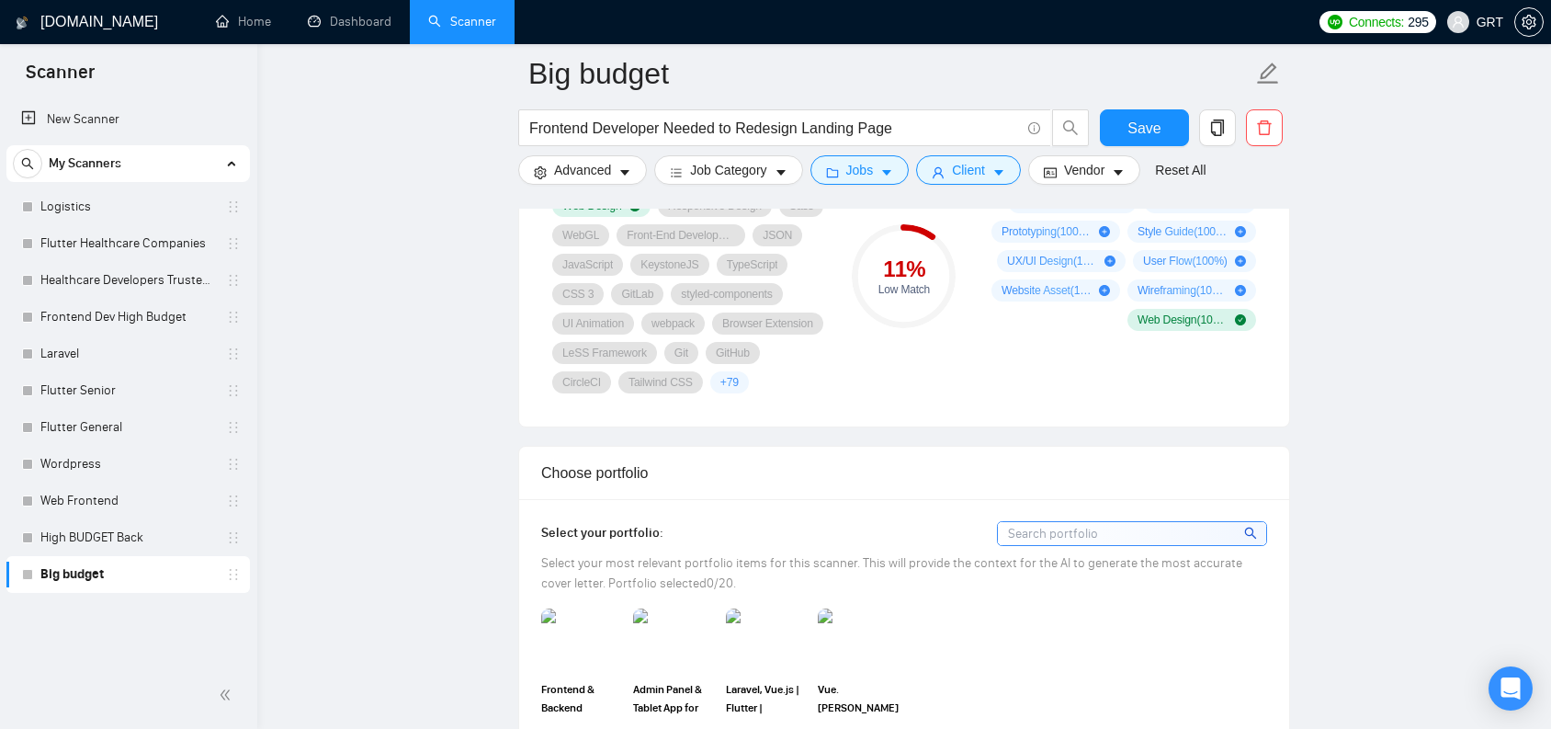
scroll to position [1505, 0]
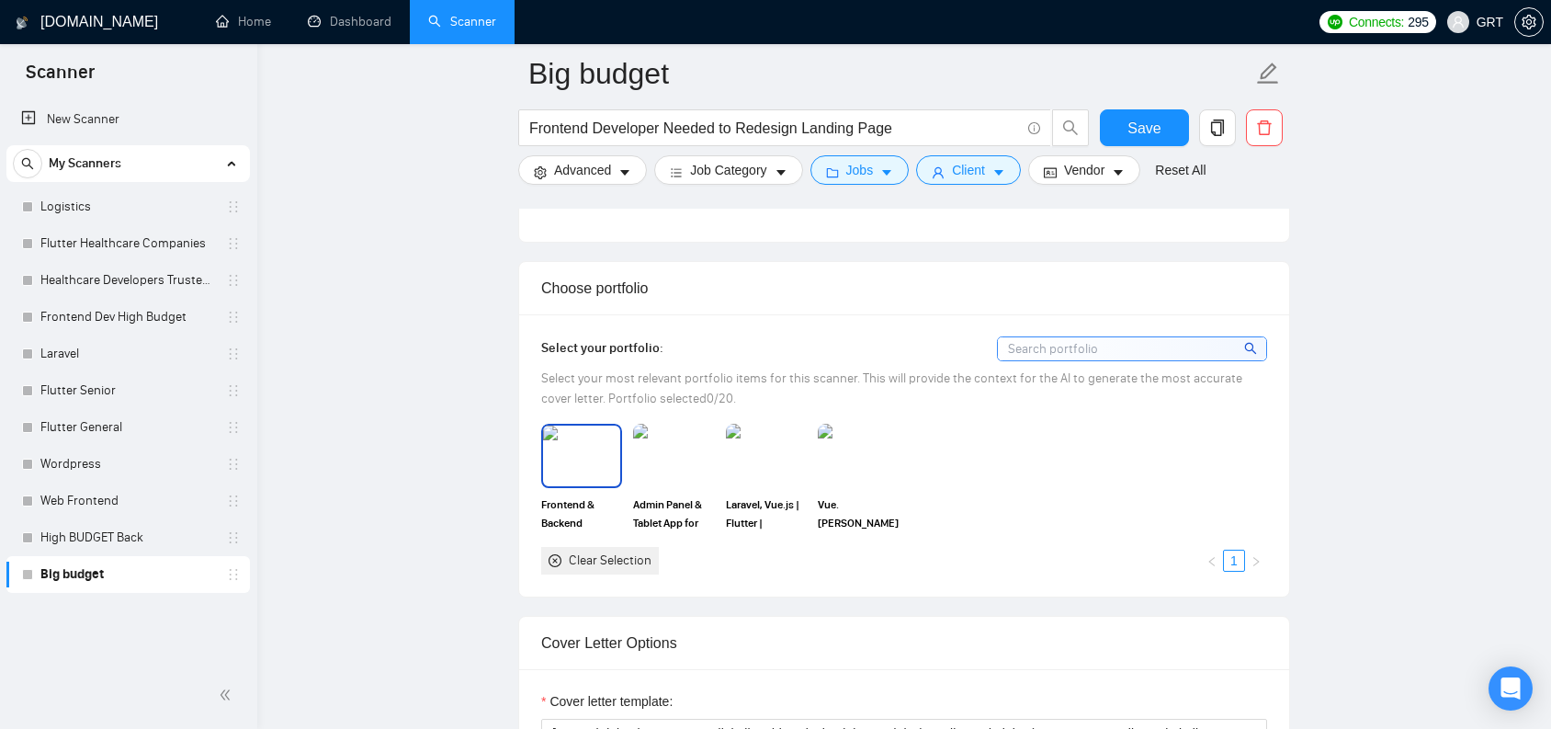
click at [563, 486] on img at bounding box center [581, 455] width 77 height 61
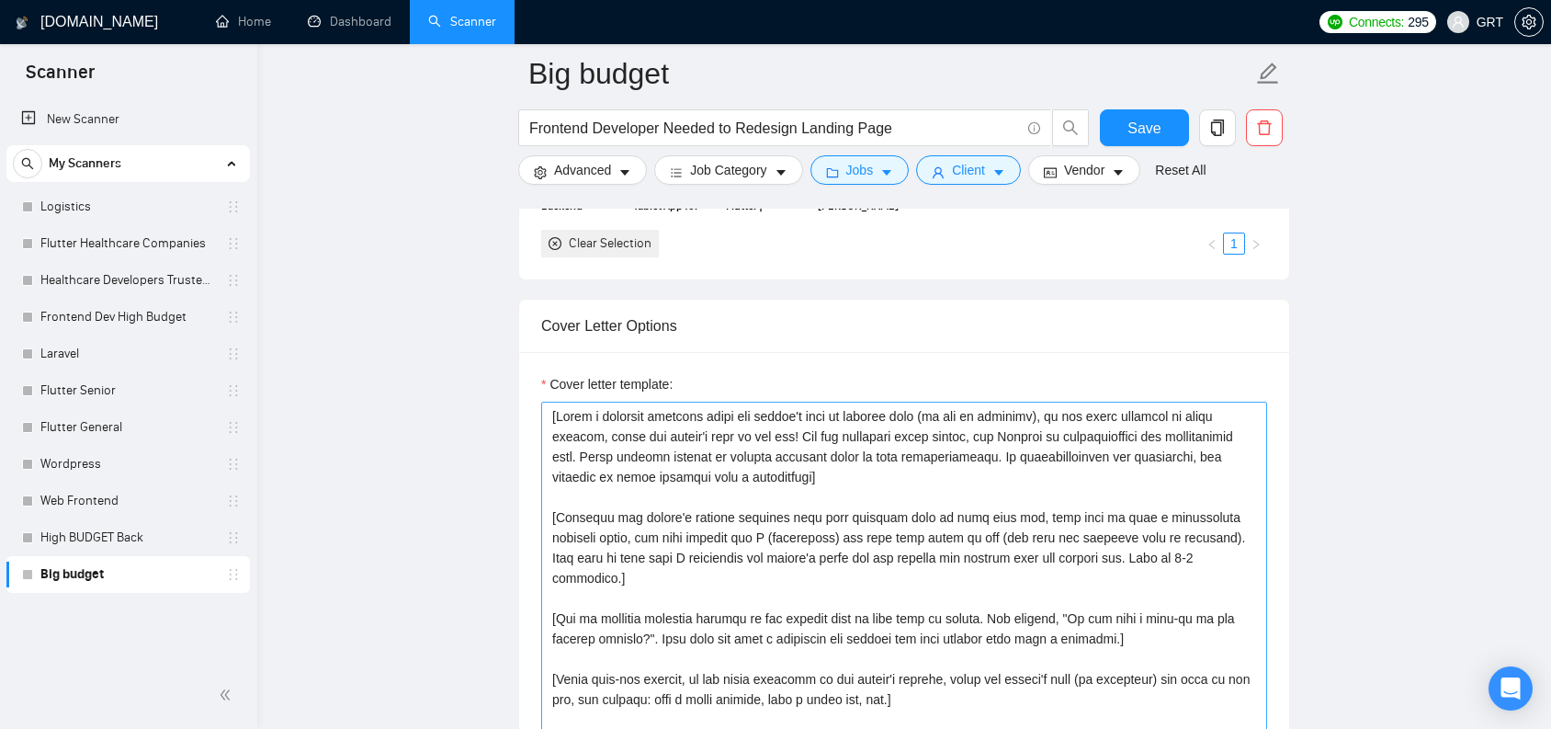
scroll to position [2089, 0]
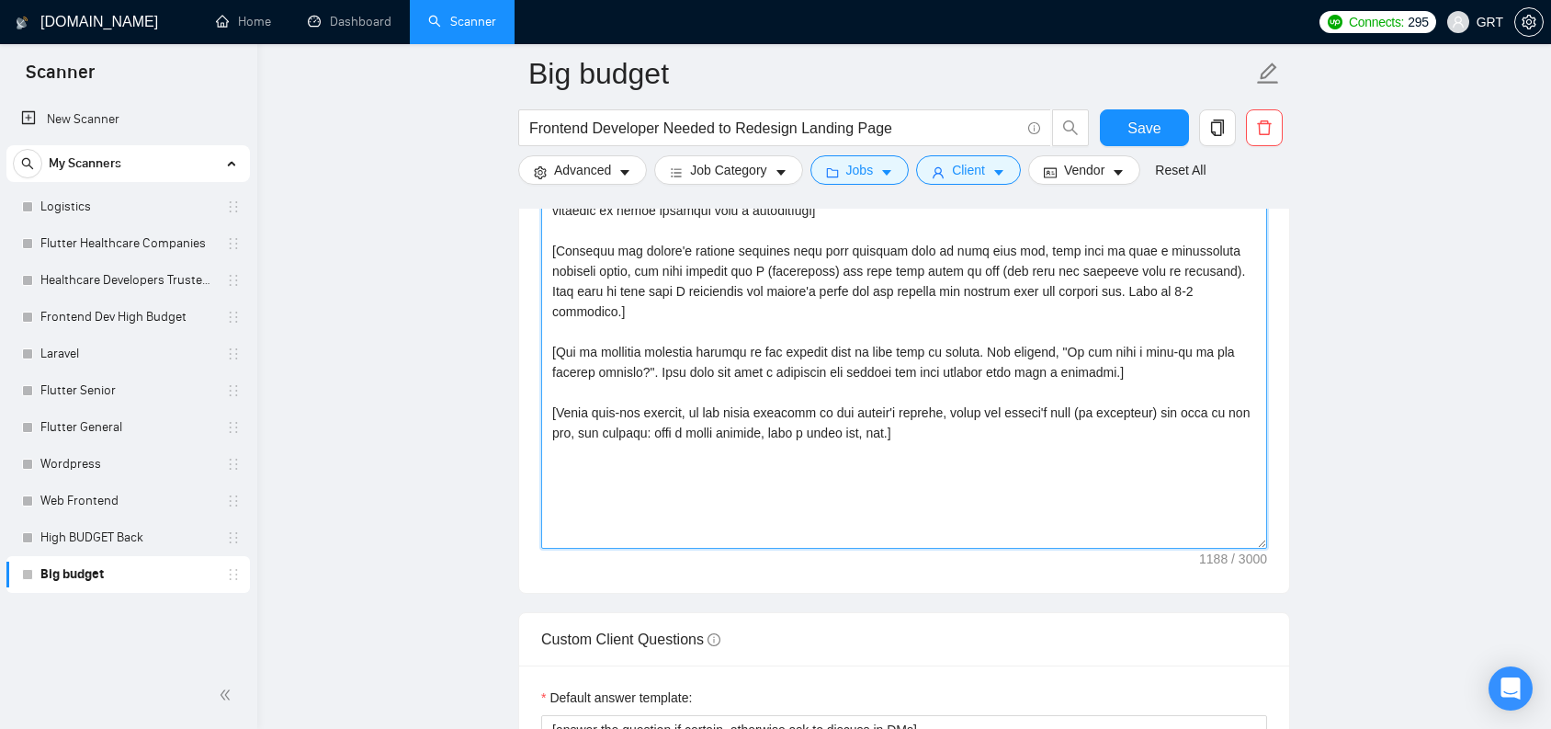
click at [772, 464] on textarea "Cover letter template:" at bounding box center [904, 342] width 726 height 414
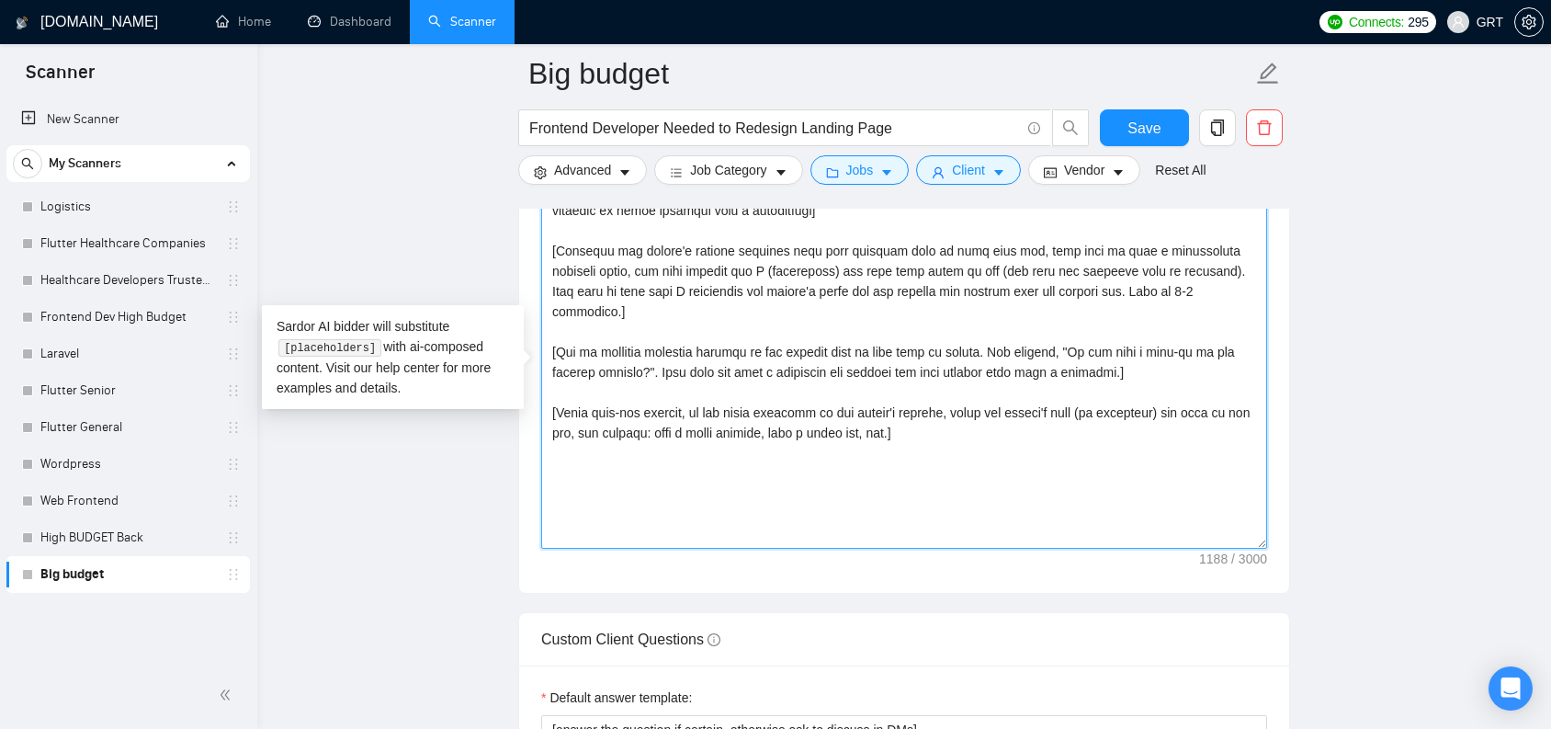
drag, startPoint x: 844, startPoint y: 399, endPoint x: 432, endPoint y: 105, distance: 506.7
click at [420, 103] on main "Big budget Frontend Developer Needed to Redesign Landing Page Save Advanced Job…" at bounding box center [904, 418] width 1235 height 4866
paste textarea "Lor ips dolors'a cons ad eli sed doeiusmo], Tempo in utla etdolor ma Aliquaeni …"
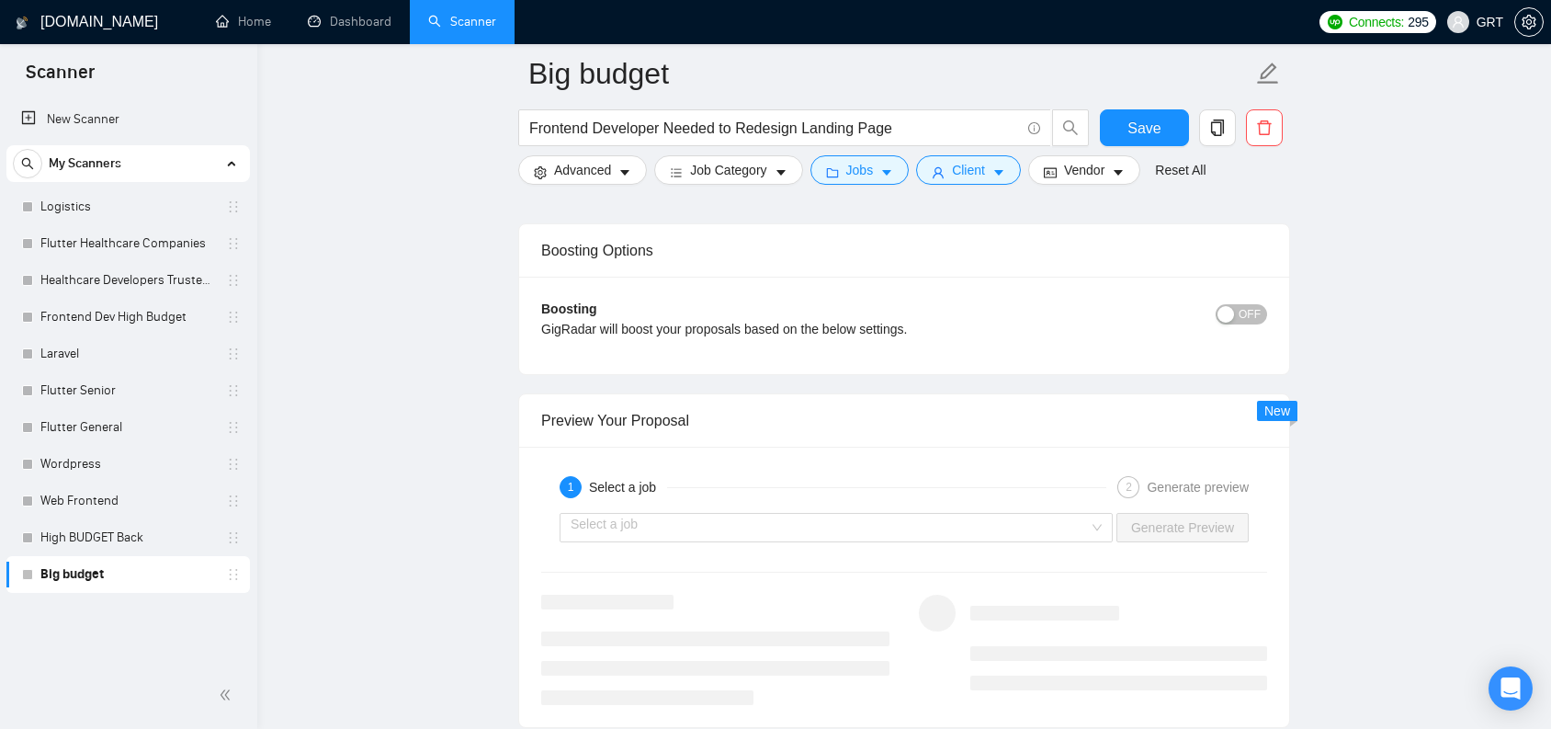
scroll to position [3394, 0]
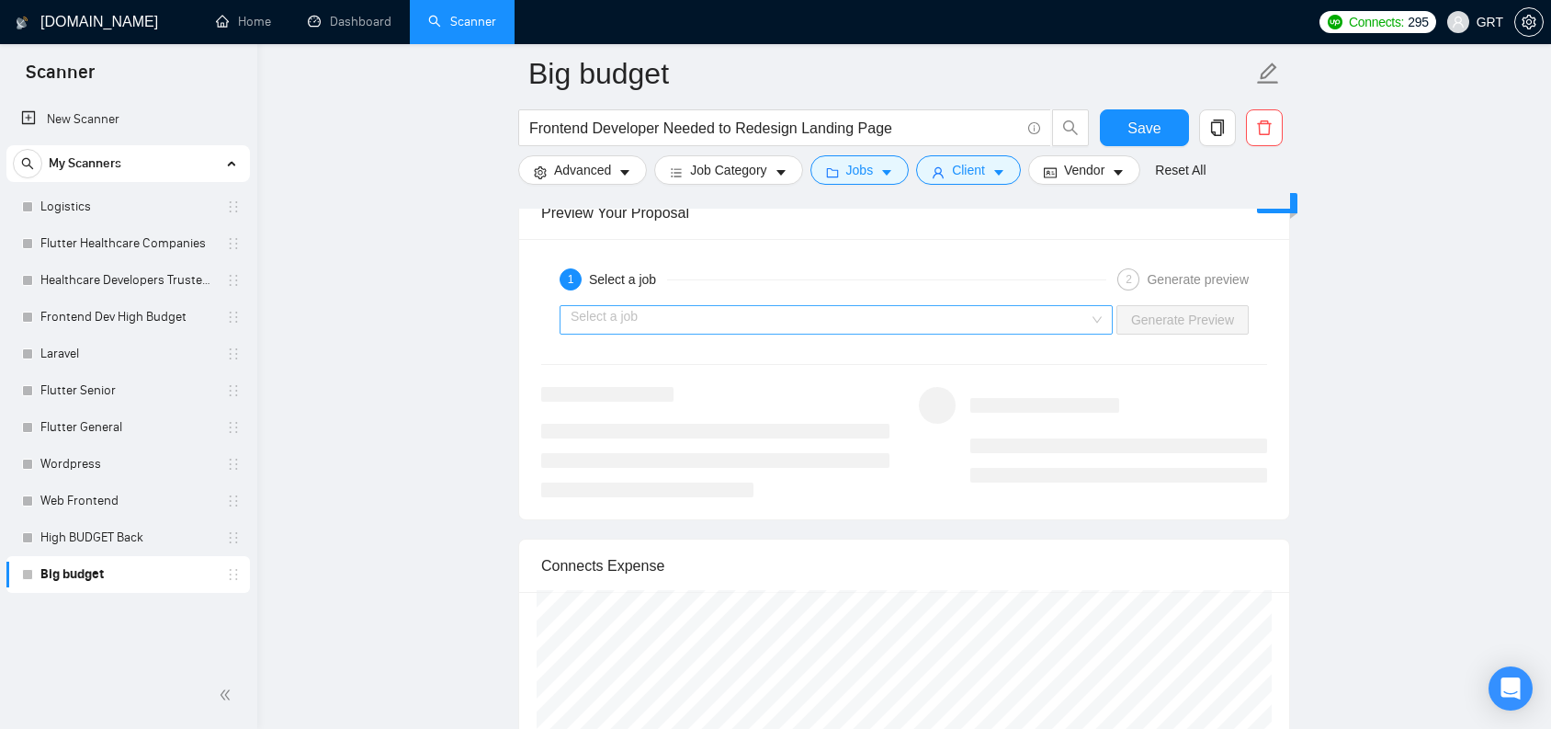
type textarea "[Lor ips dolors'a cons ad eli sed doeiusmo], Tempo in utla etdolor ma Aliquaeni…"
click at [756, 334] on input "search" at bounding box center [830, 320] width 518 height 28
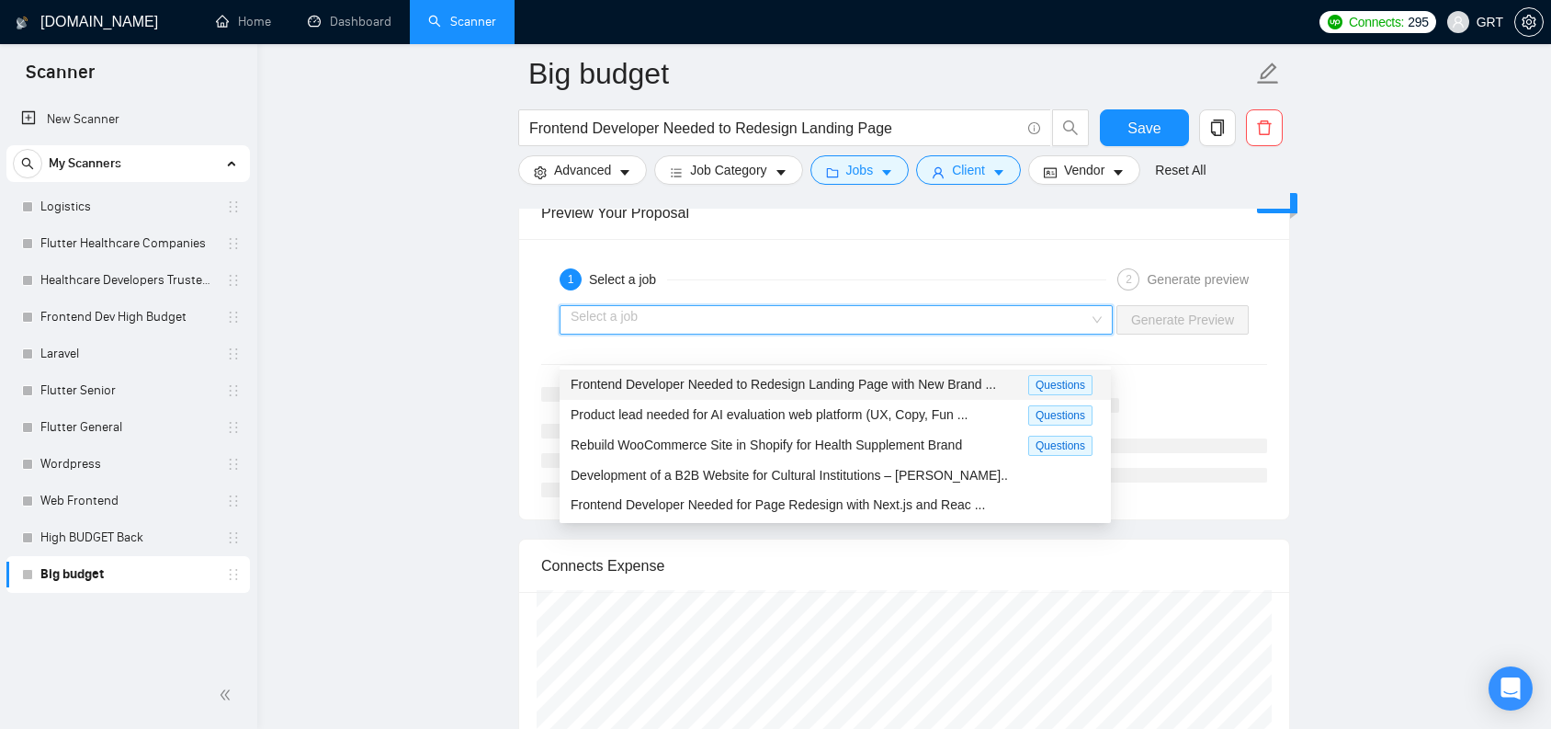
click at [715, 377] on span "Frontend Developer Needed to Redesign Landing Page with New Brand ..." at bounding box center [783, 384] width 425 height 15
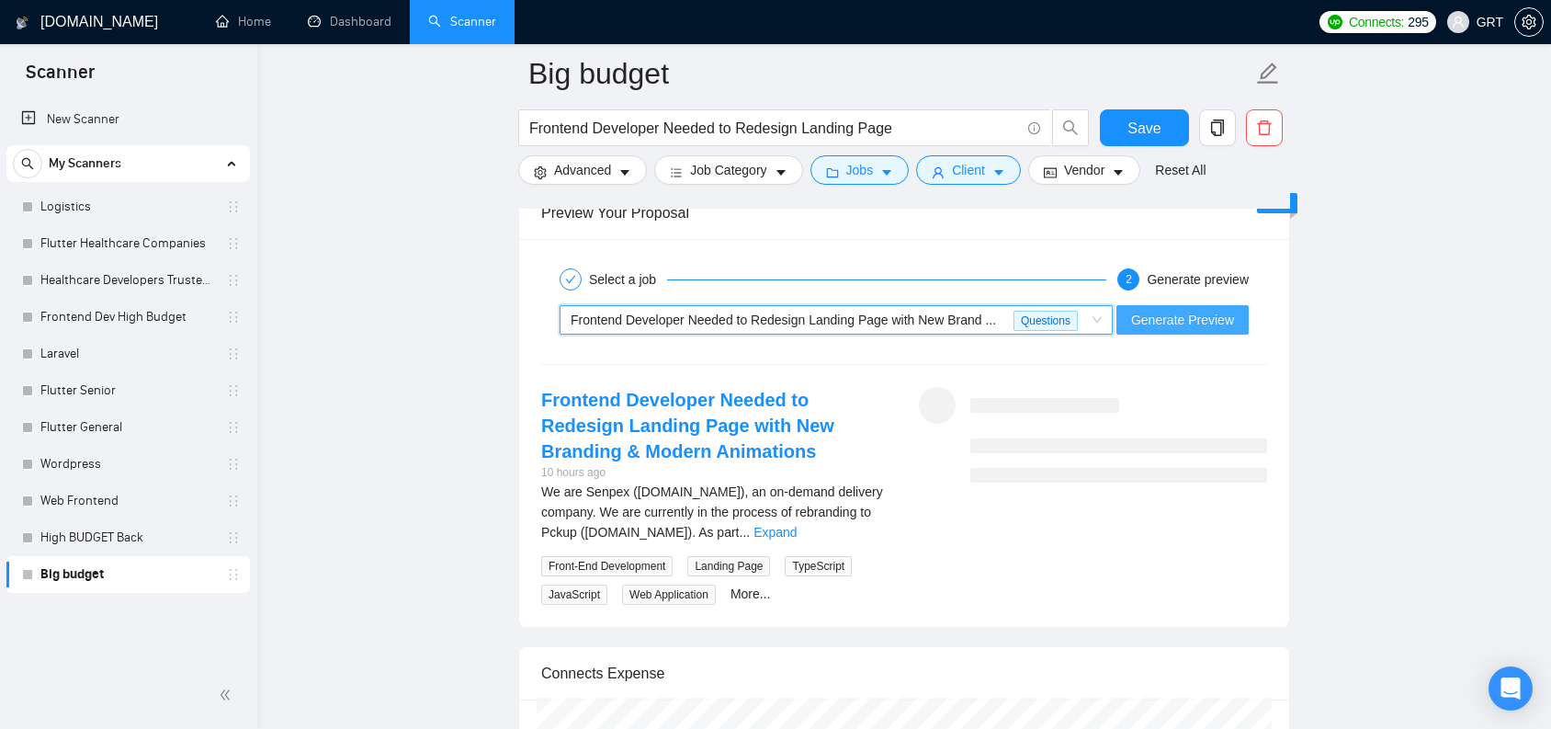
click at [1166, 330] on span "Generate Preview" at bounding box center [1182, 320] width 103 height 20
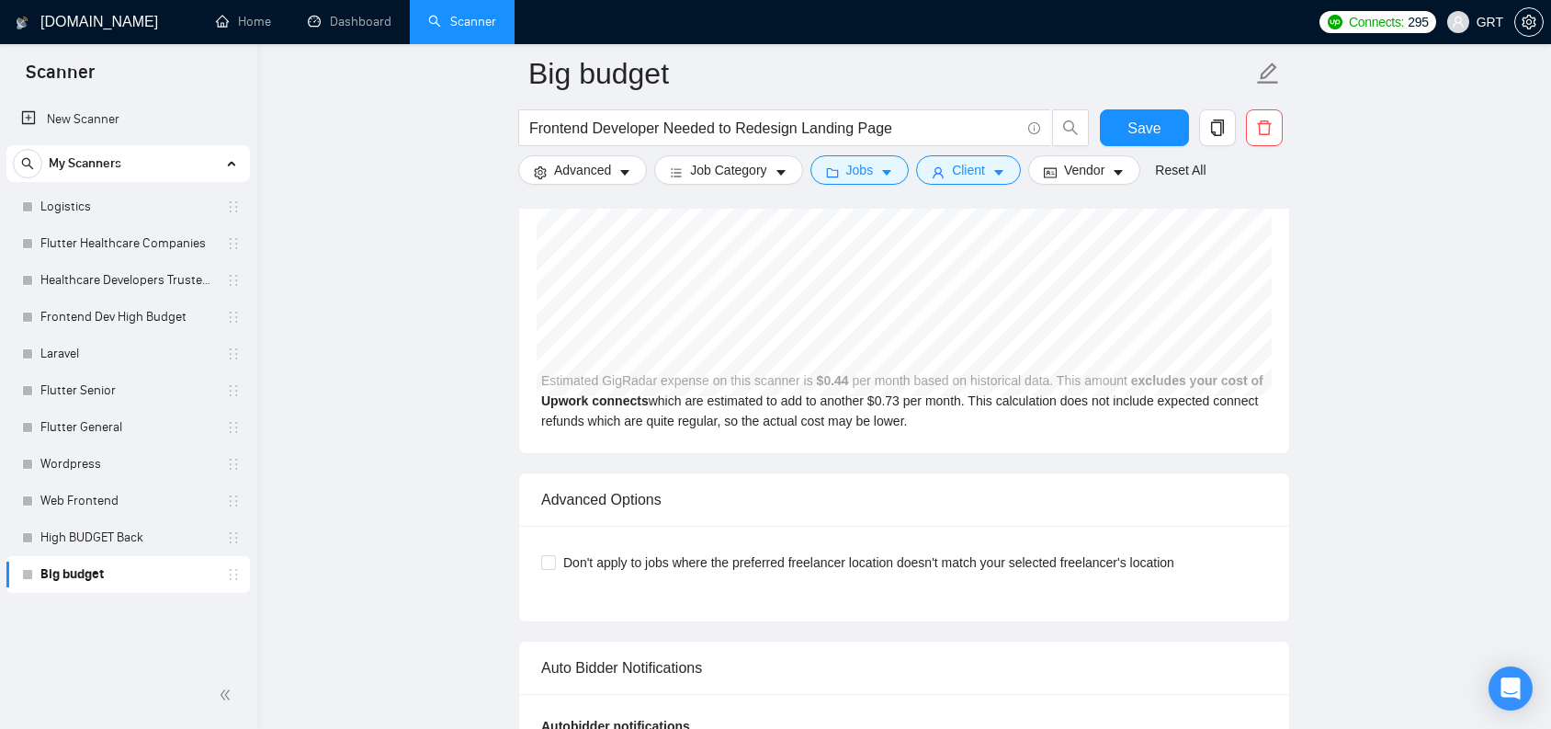
scroll to position [3586, 0]
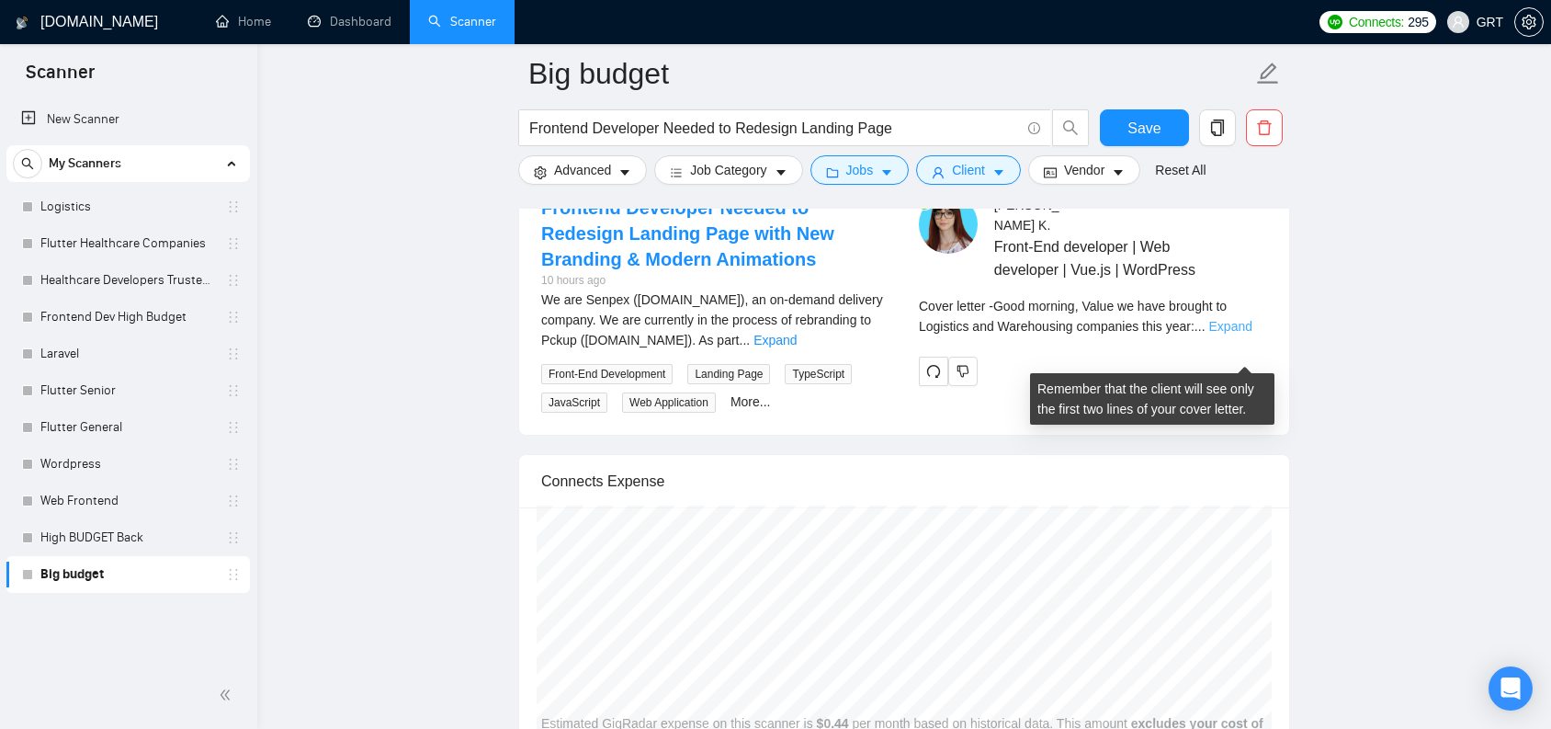
click at [1246, 334] on link "Expand" at bounding box center [1230, 326] width 43 height 15
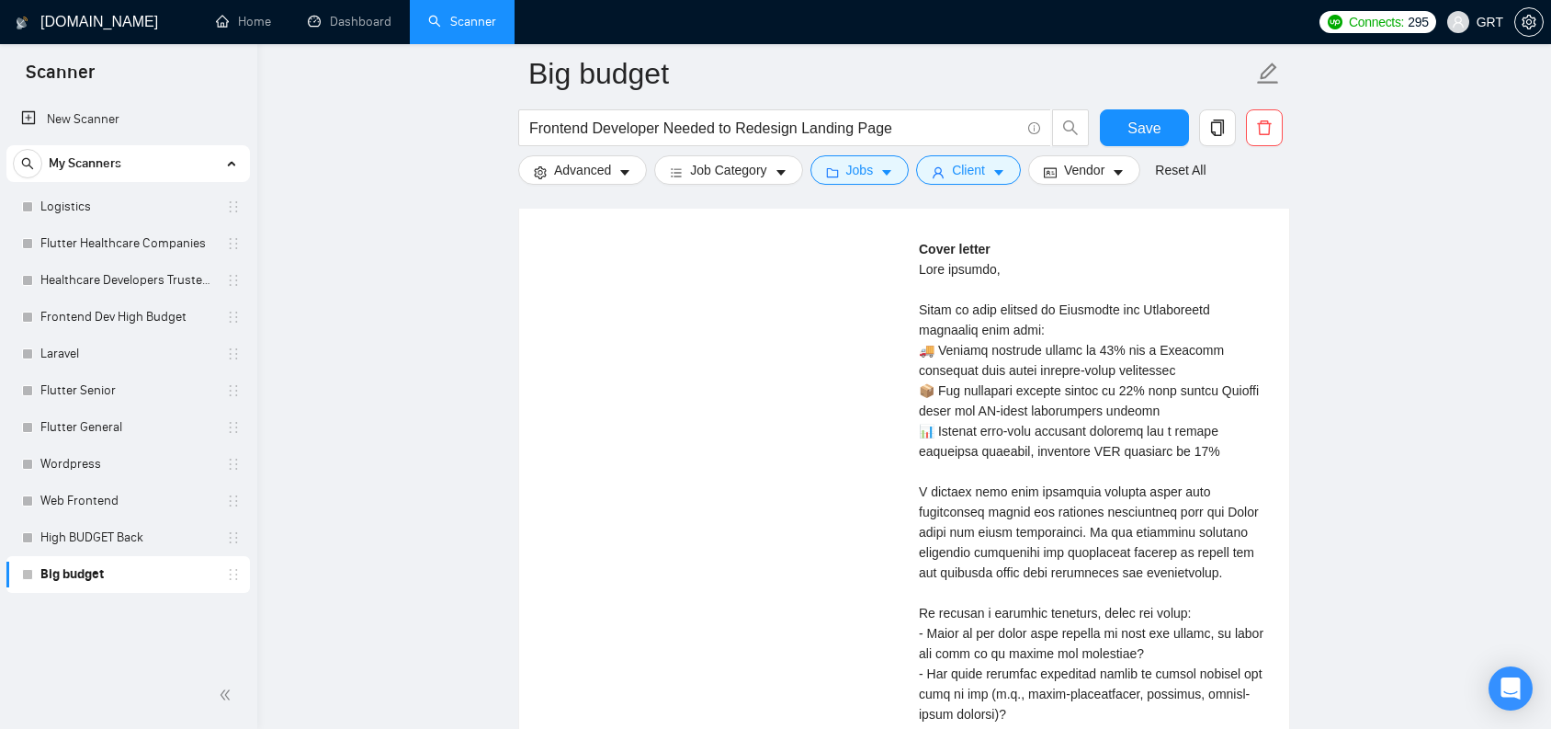
scroll to position [3985, 0]
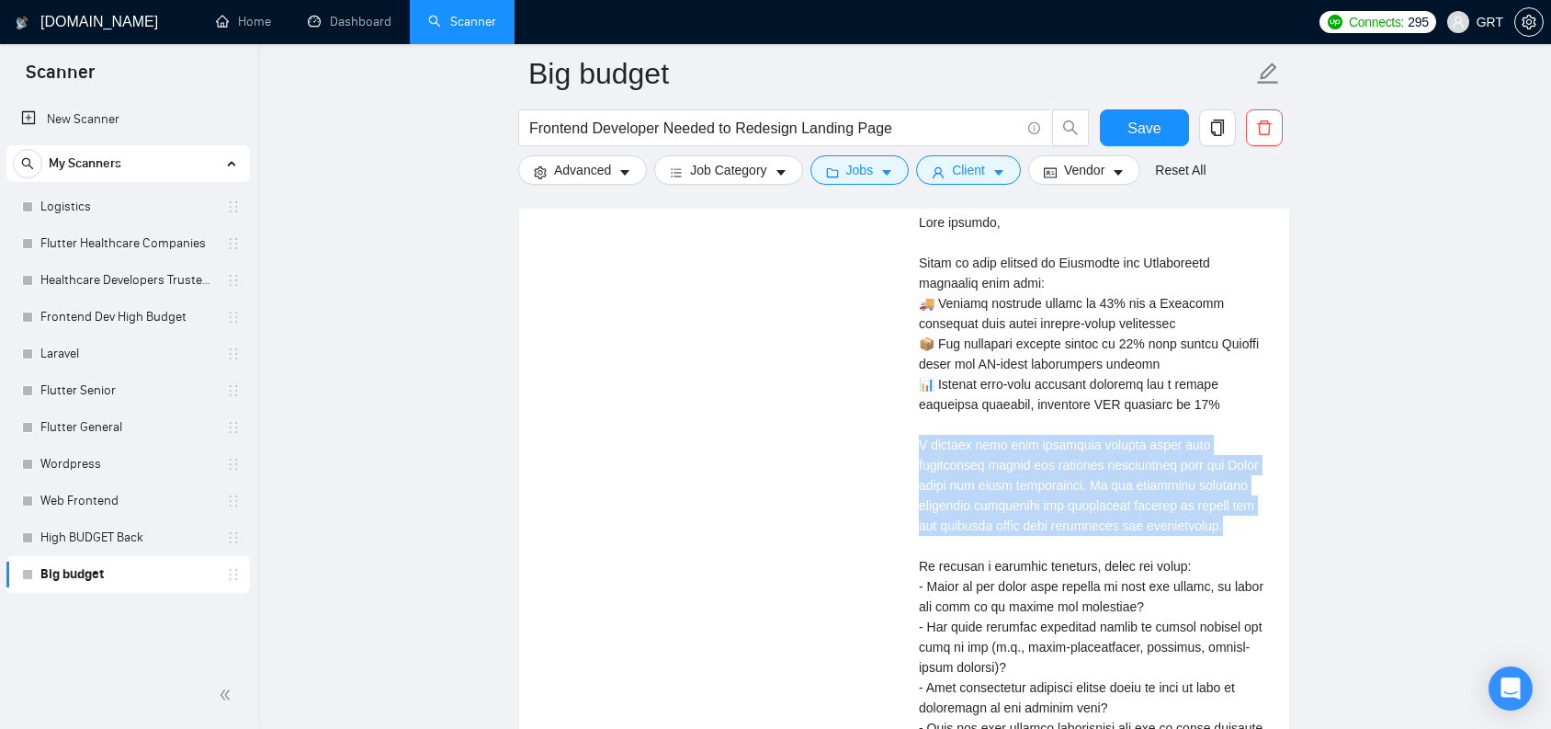
drag, startPoint x: 919, startPoint y: 475, endPoint x: 1238, endPoint y: 550, distance: 327.7
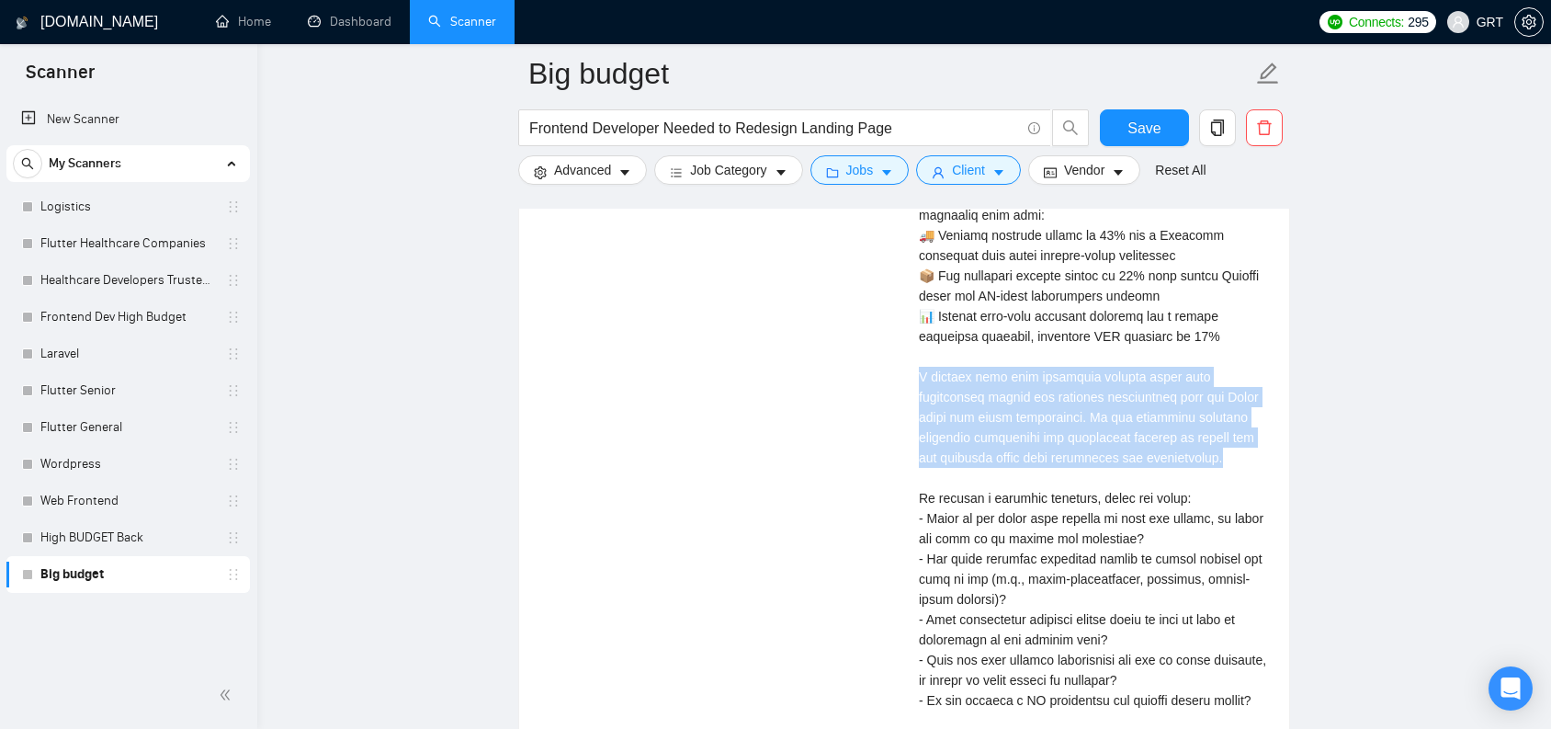
scroll to position [4057, 0]
copy div "[PERSON_NAME] page that instantly engages users with interactive motion and sea…"
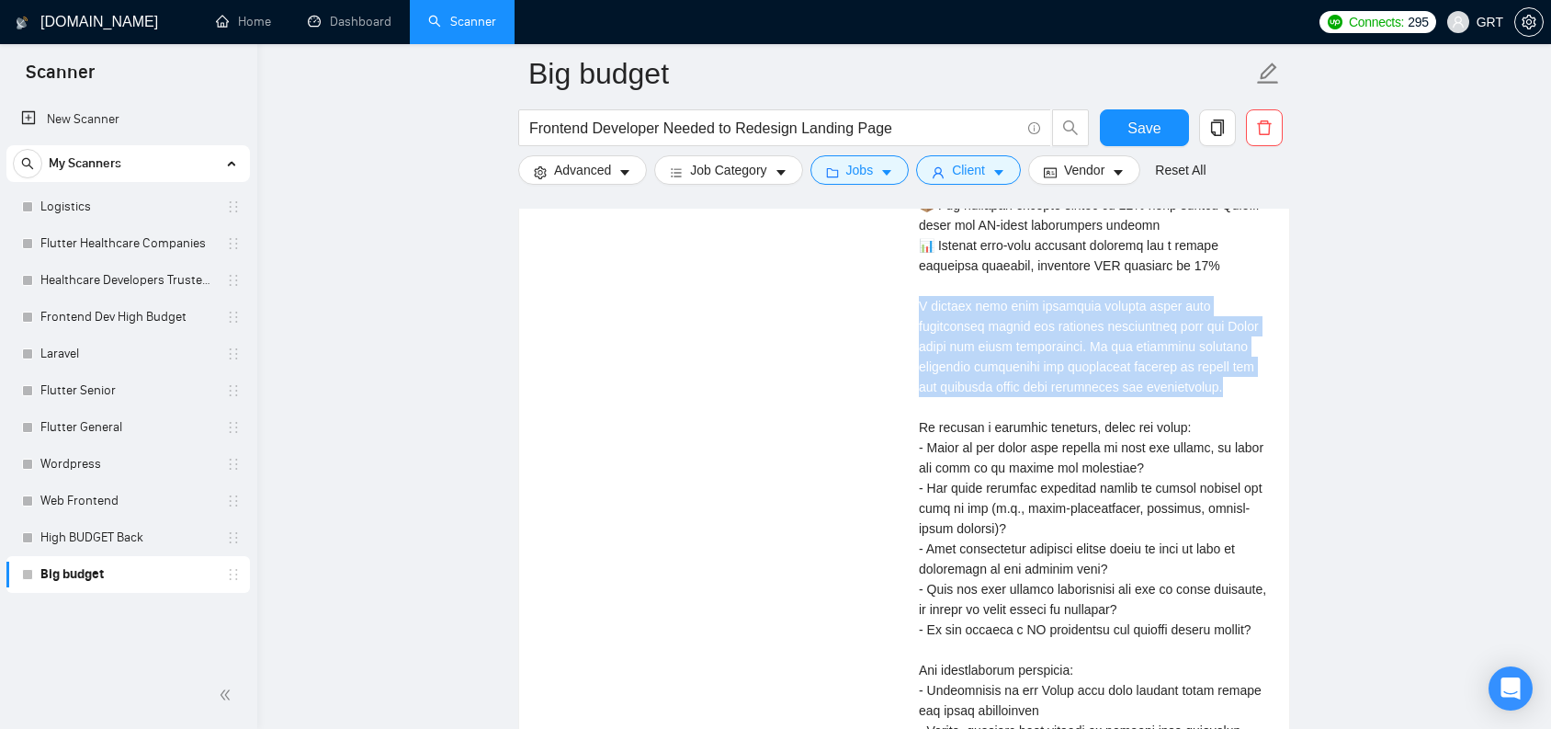
scroll to position [4171, 0]
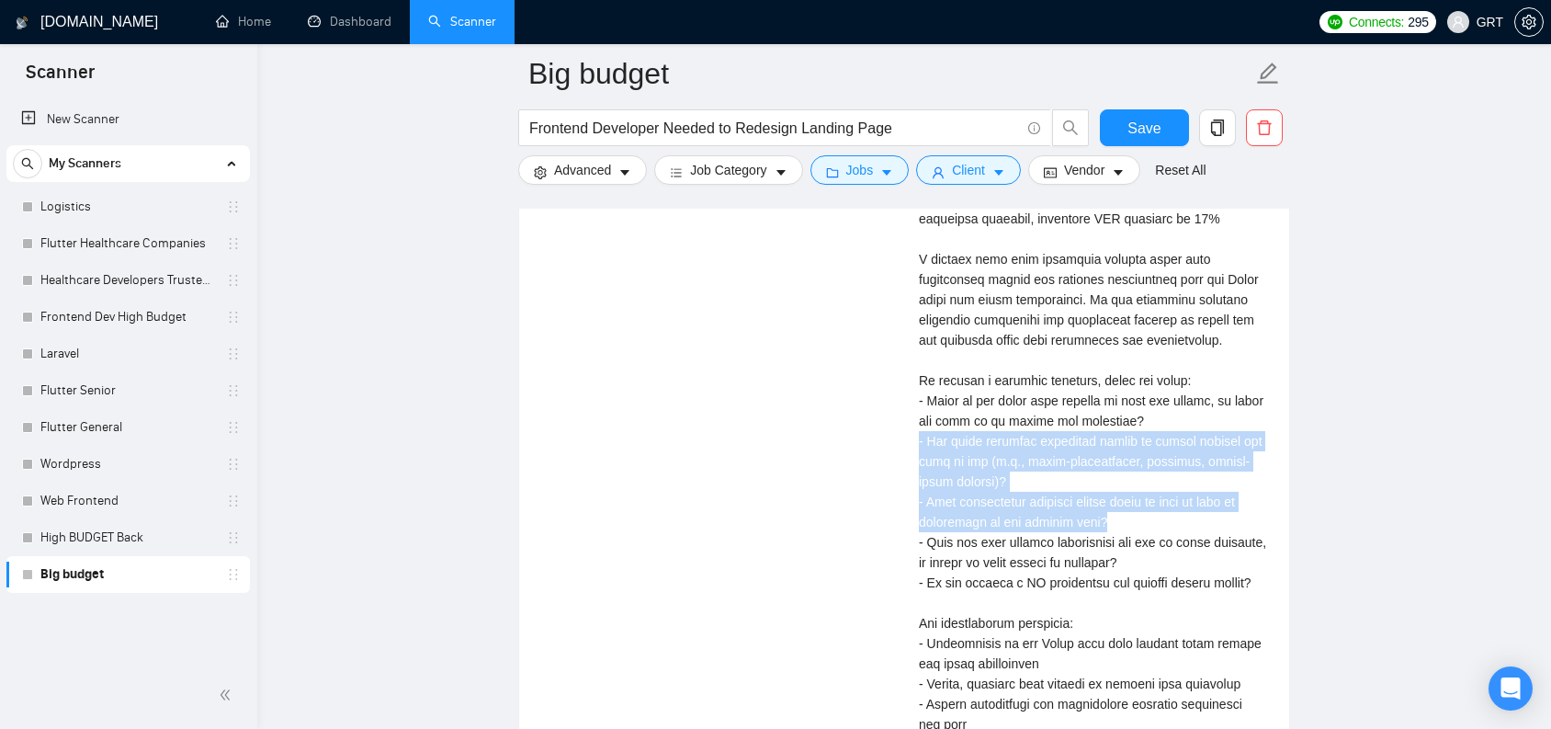
drag, startPoint x: 921, startPoint y: 466, endPoint x: 1132, endPoint y: 546, distance: 226.0
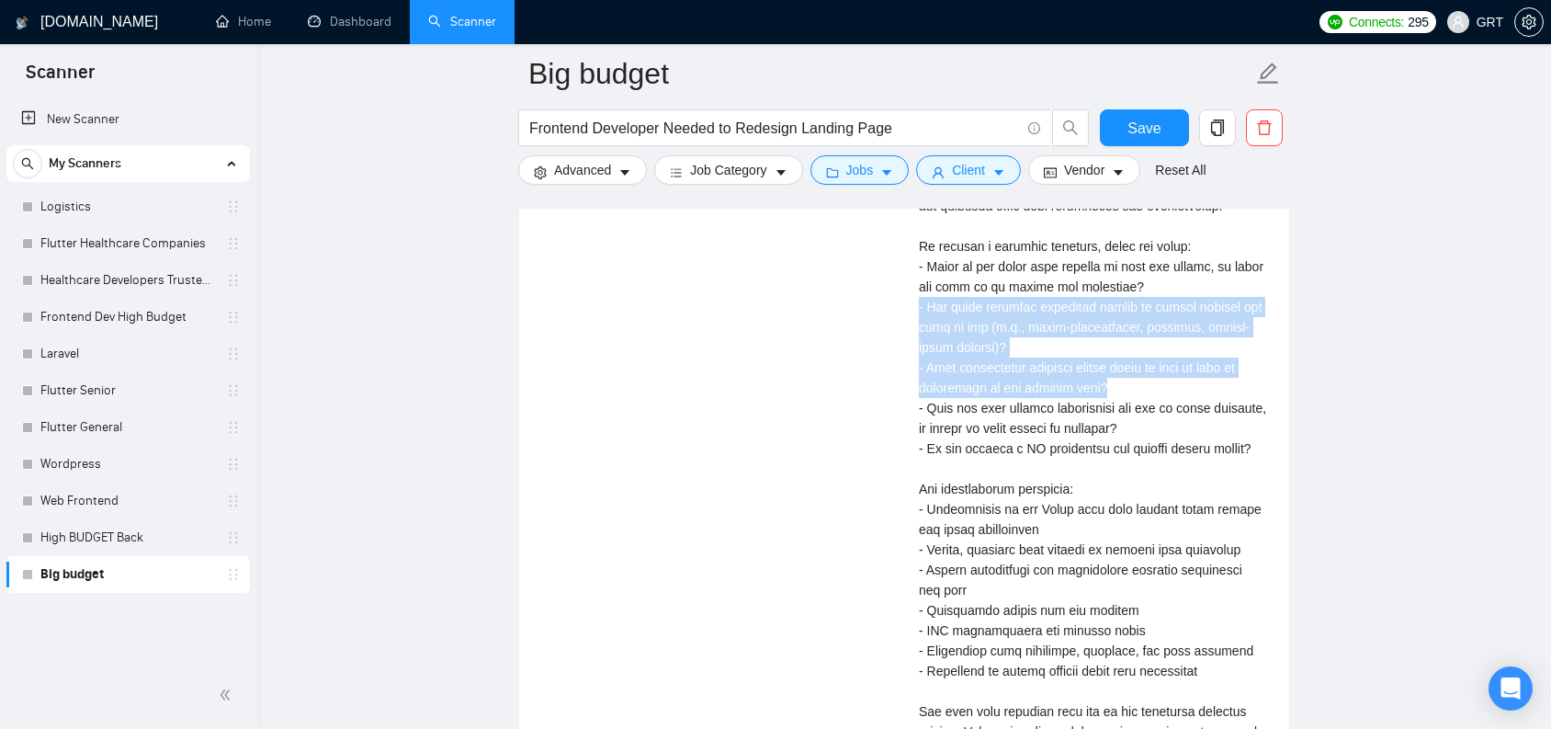
scroll to position [4430, 0]
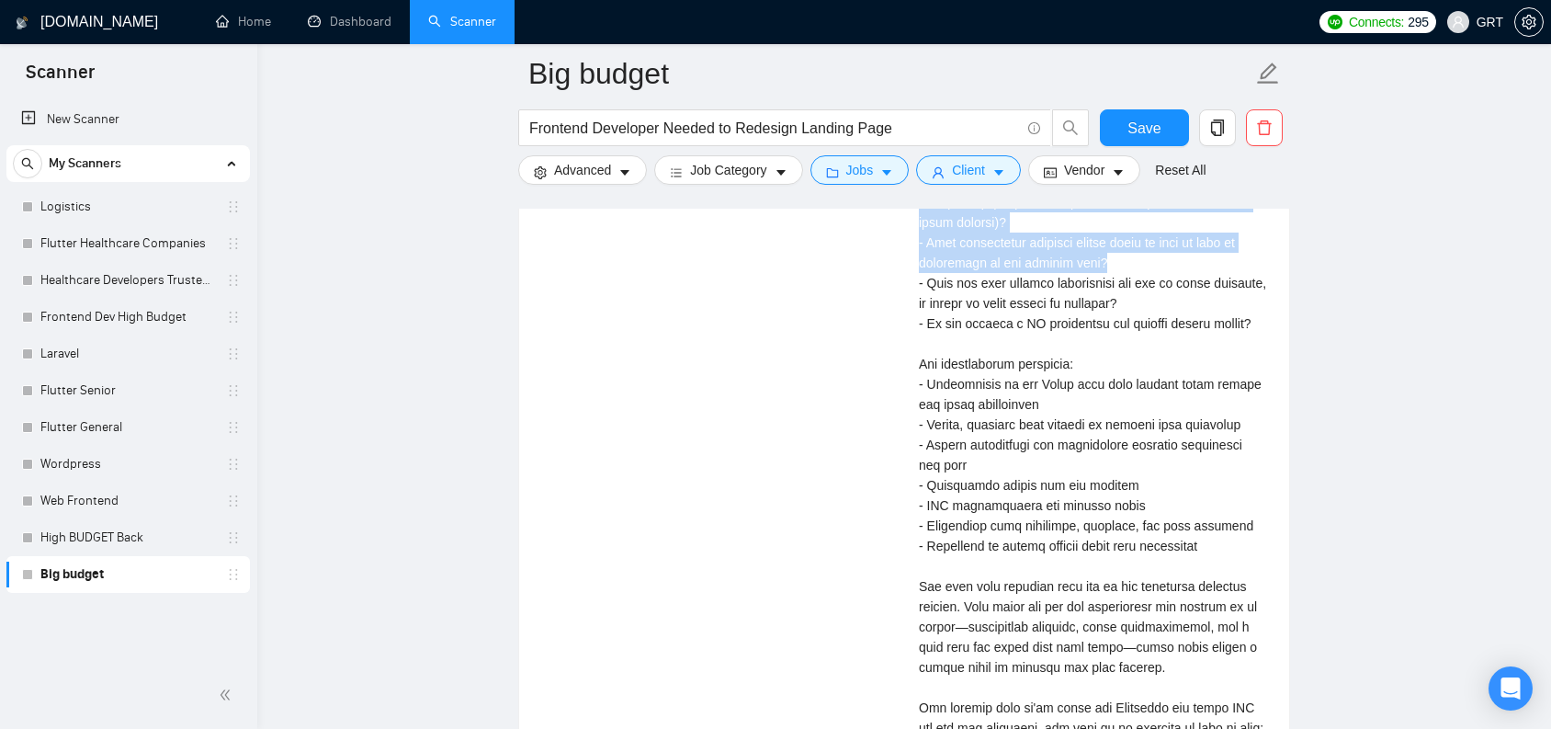
copy div "re there specific animation styles or motion effects you want to see (e.g., mic…"
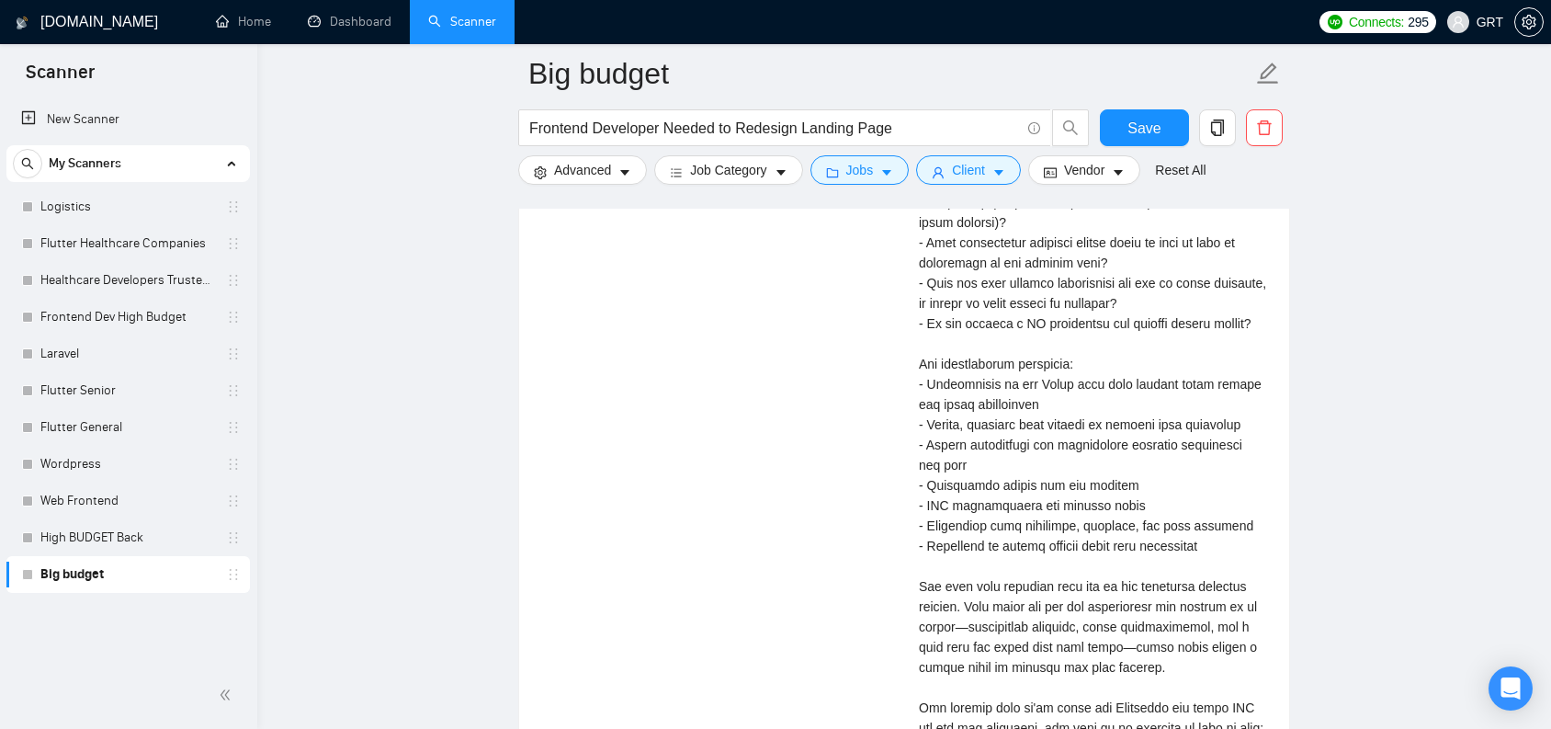
click at [992, 309] on div "Cover letter" at bounding box center [1093, 515] width 348 height 1536
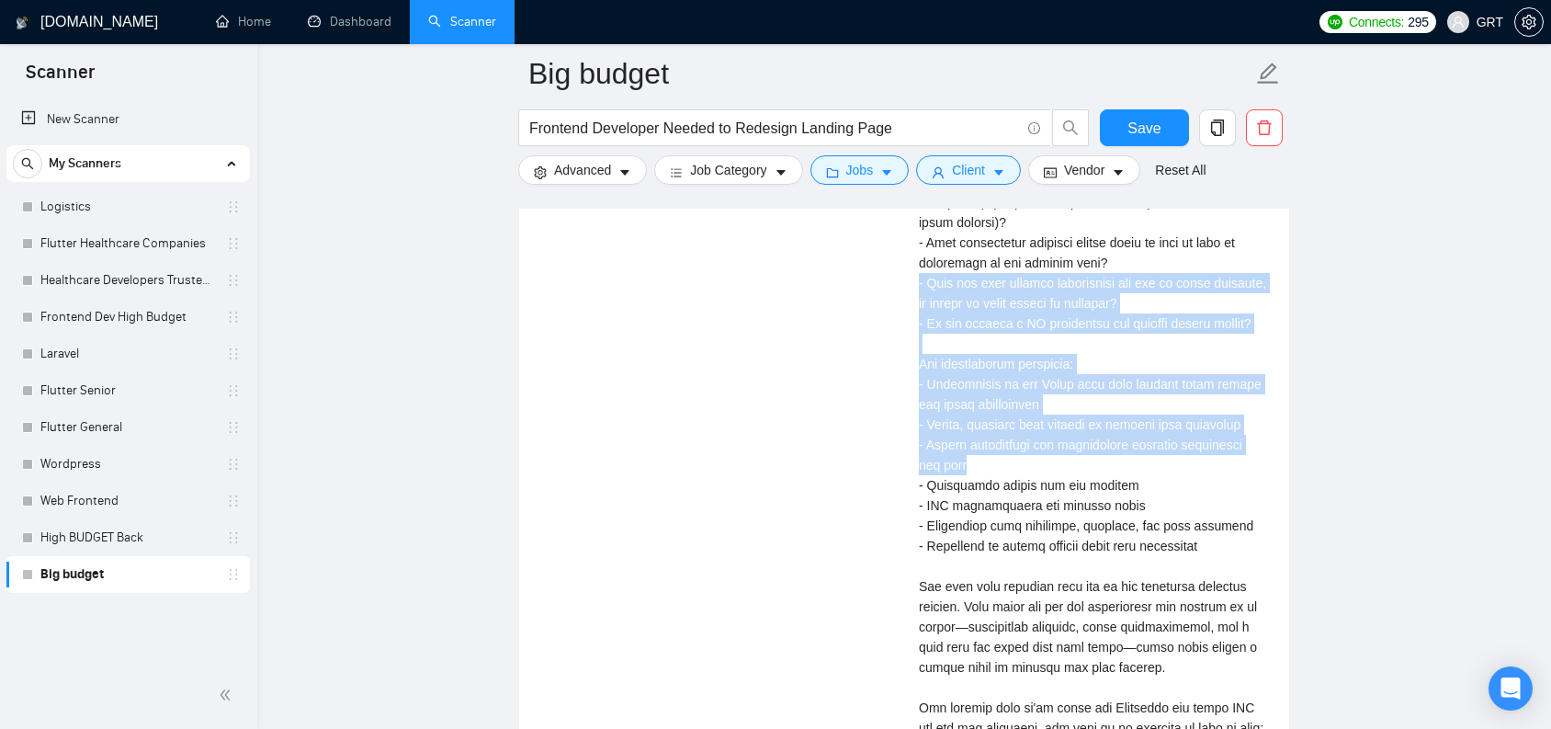
drag, startPoint x: 921, startPoint y: 310, endPoint x: 968, endPoint y: 486, distance: 182.6
click at [968, 486] on div "Cover letter" at bounding box center [1093, 515] width 348 height 1536
click at [993, 488] on div "Cover letter" at bounding box center [1093, 515] width 348 height 1536
drag, startPoint x: 920, startPoint y: 311, endPoint x: 965, endPoint y: 509, distance: 203.5
click at [965, 509] on div "Cover letter" at bounding box center [1093, 515] width 348 height 1536
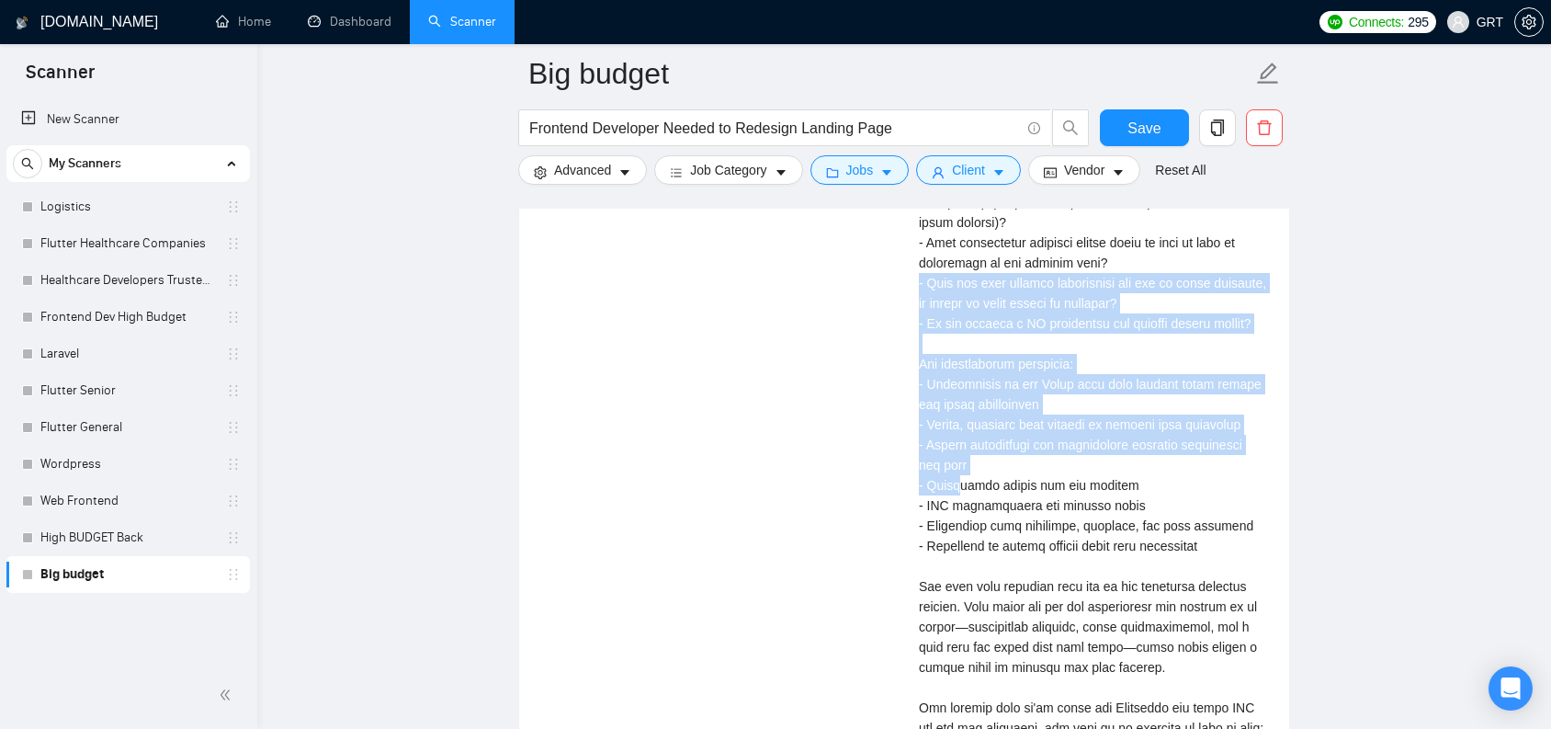
click at [965, 509] on div "Cover letter" at bounding box center [1093, 515] width 348 height 1536
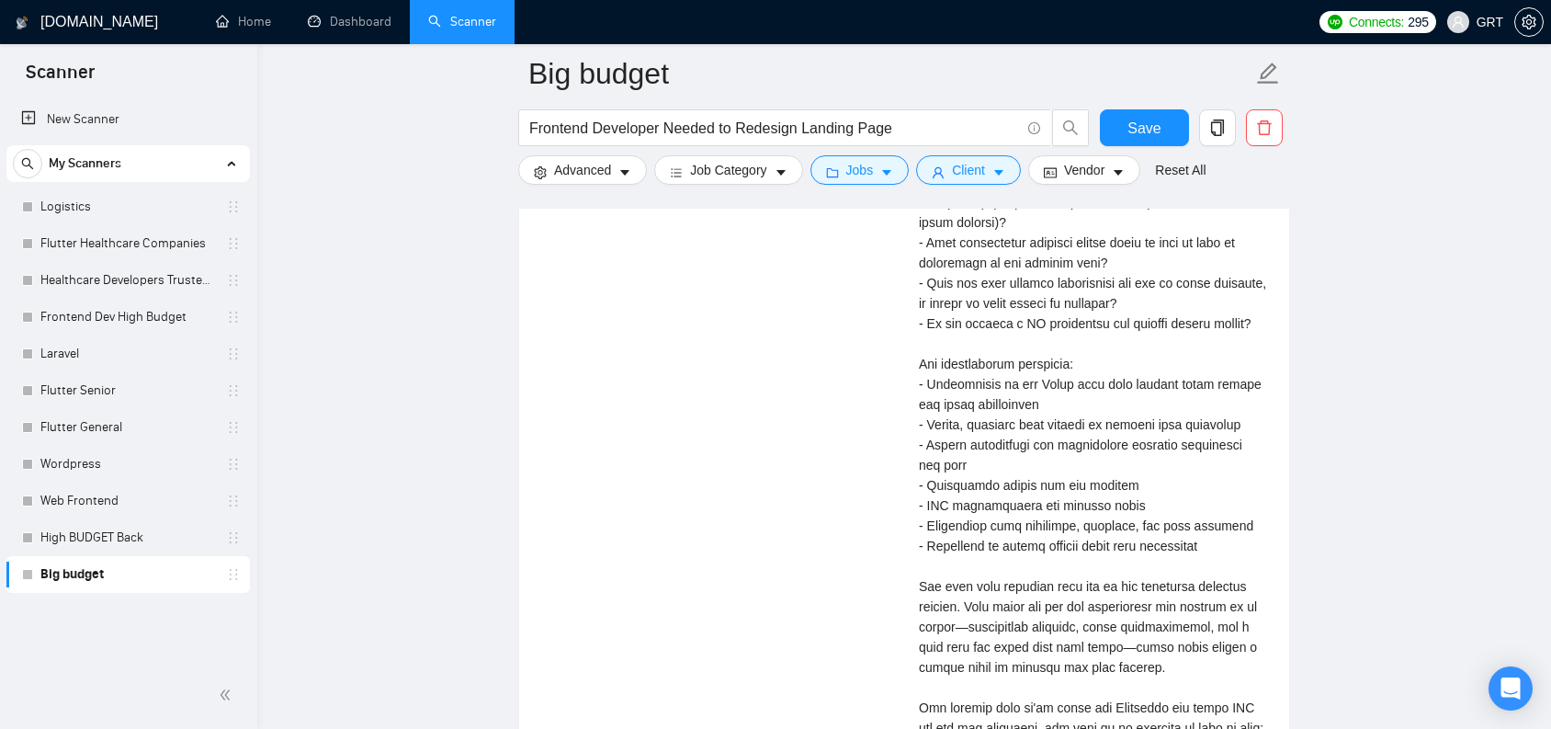
click at [935, 368] on div "Cover letter" at bounding box center [1093, 515] width 348 height 1536
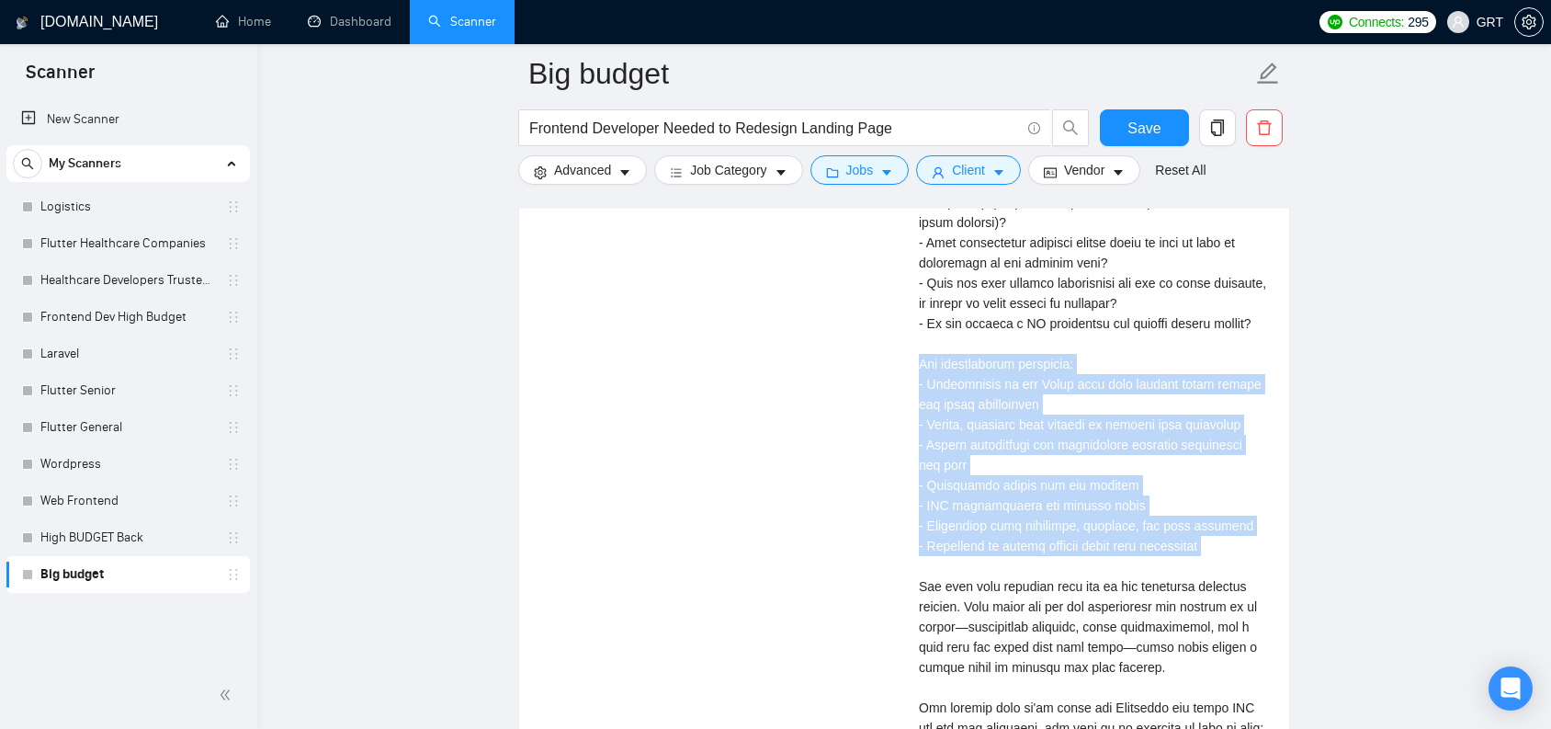
drag, startPoint x: 920, startPoint y: 389, endPoint x: 1152, endPoint y: 589, distance: 306.9
click at [1152, 589] on div "Cover letter" at bounding box center [1093, 515] width 348 height 1536
click at [1218, 584] on div "Cover letter" at bounding box center [1093, 515] width 348 height 1536
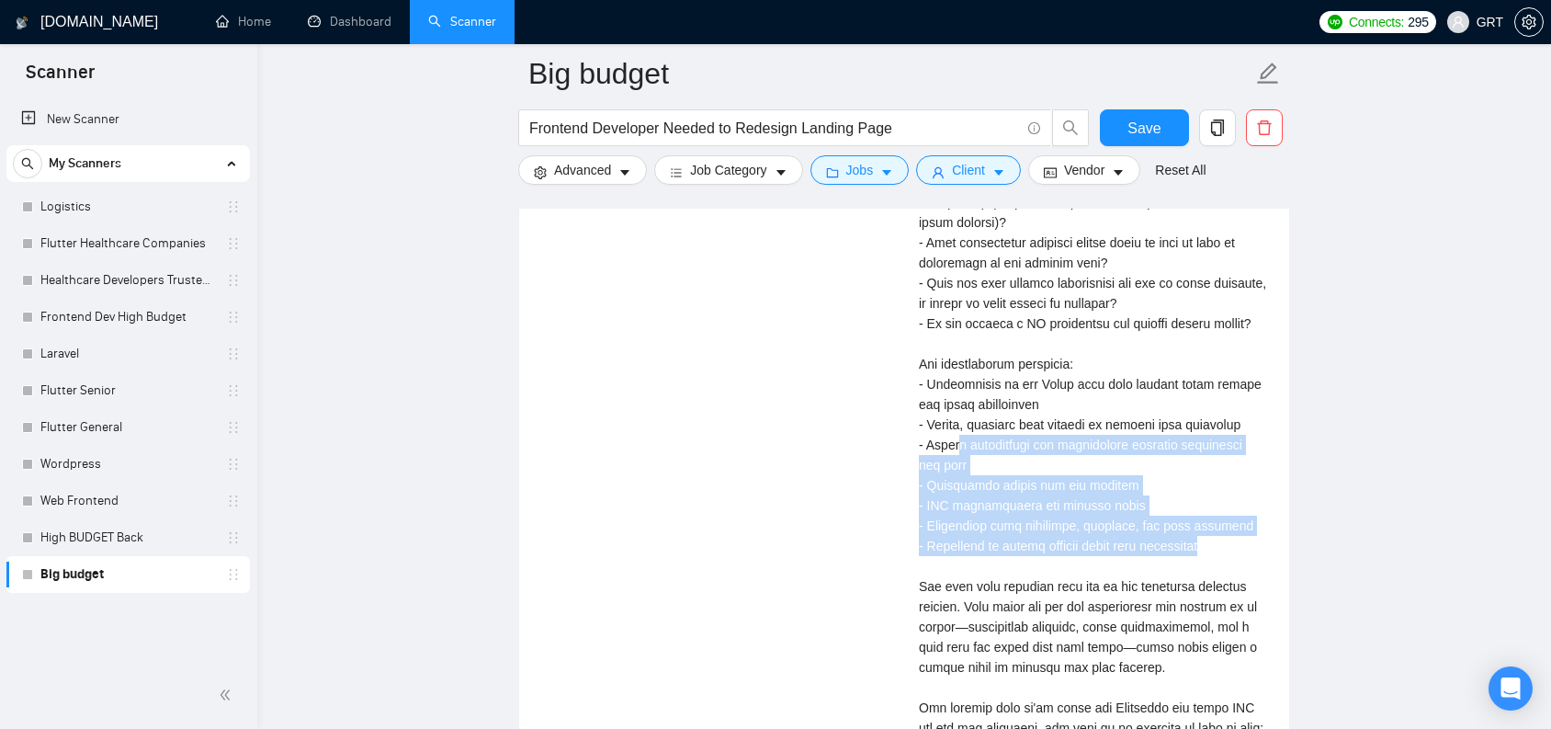
drag, startPoint x: 1228, startPoint y: 575, endPoint x: 949, endPoint y: 428, distance: 314.9
click at [968, 462] on div "Cover letter" at bounding box center [1093, 515] width 348 height 1536
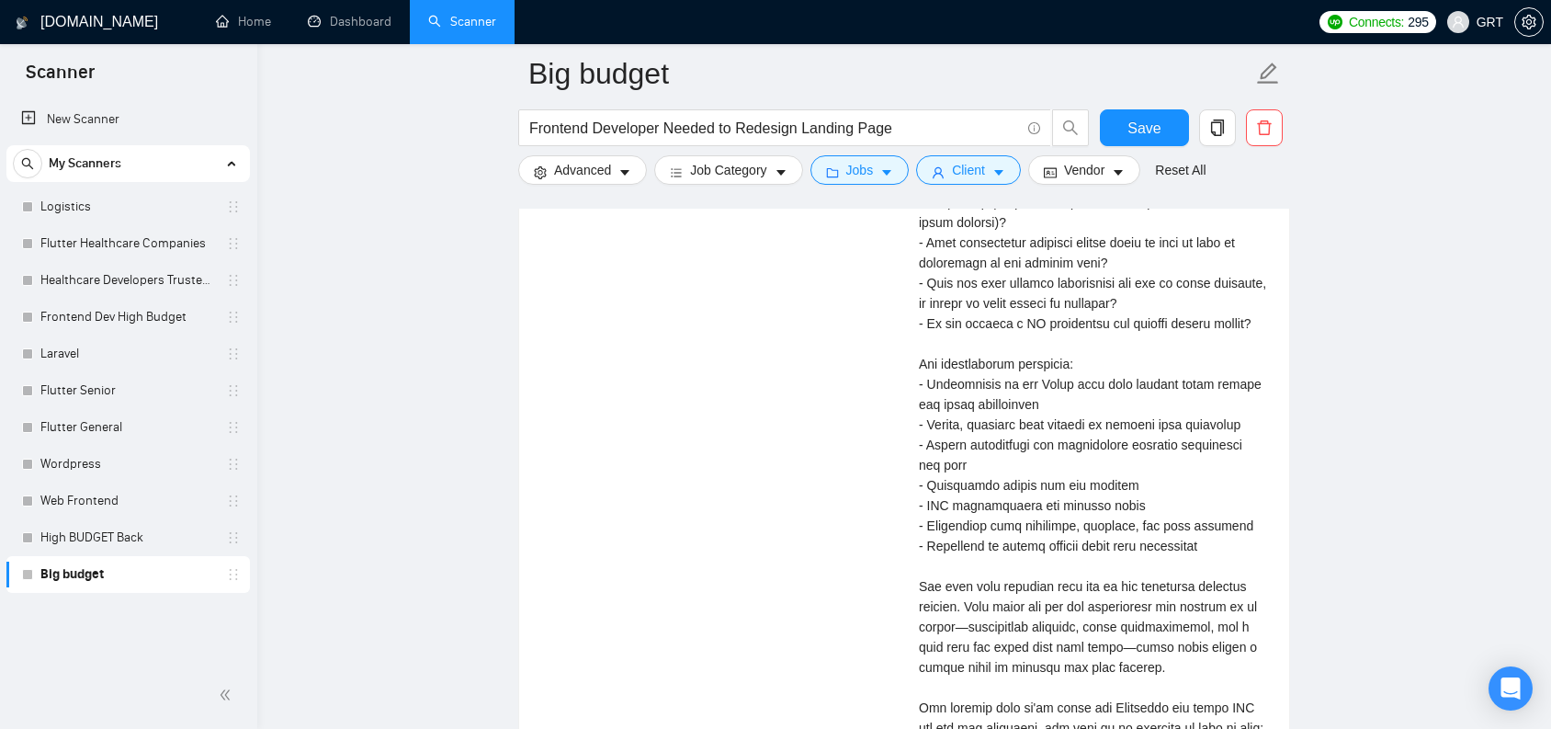
click at [942, 411] on div "Cover letter" at bounding box center [1093, 515] width 348 height 1536
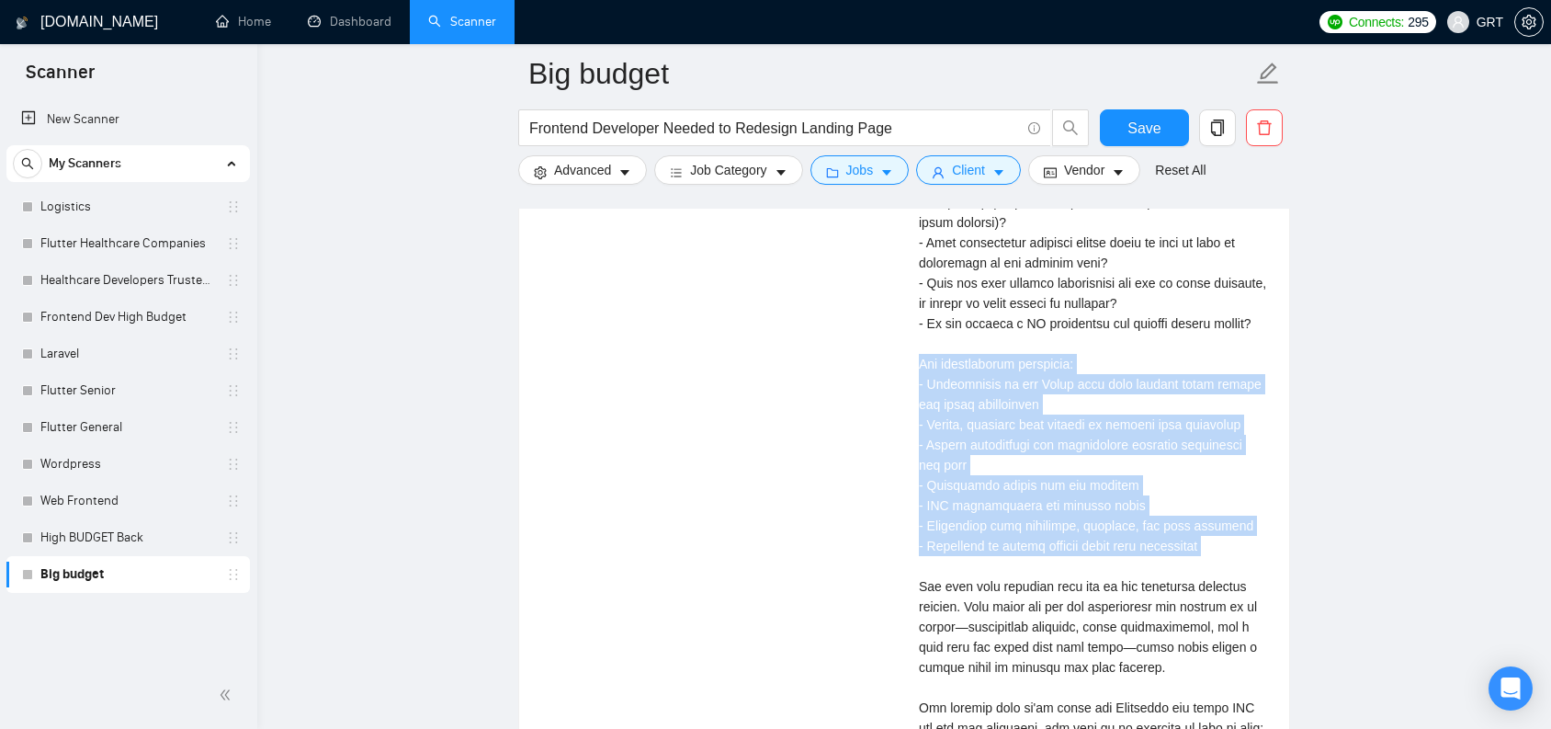
drag, startPoint x: 922, startPoint y: 392, endPoint x: 1241, endPoint y: 583, distance: 371.3
click at [1241, 584] on div "Cover letter" at bounding box center [1093, 515] width 348 height 1536
click at [1231, 575] on div "Cover letter" at bounding box center [1093, 515] width 348 height 1536
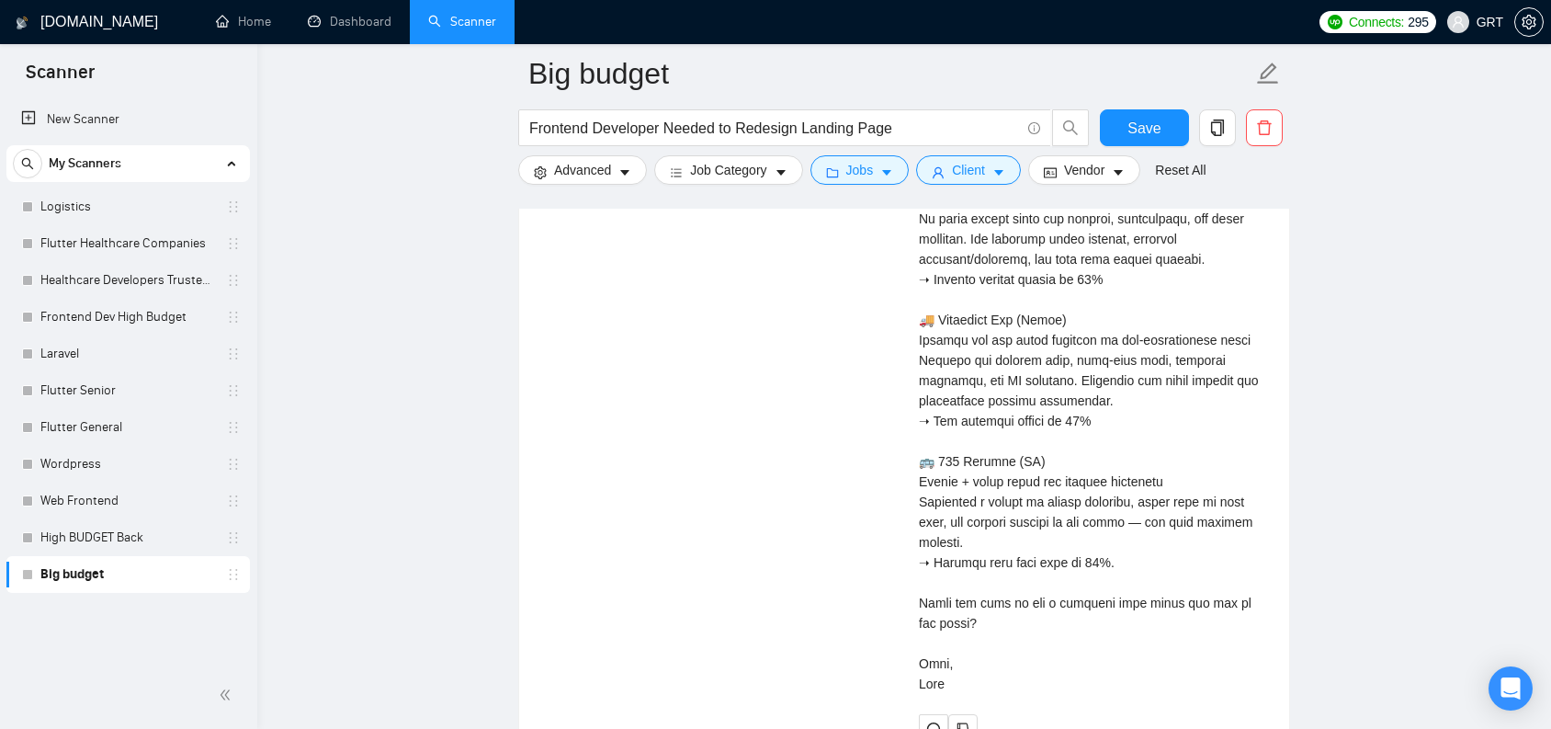
scroll to position [5016, 0]
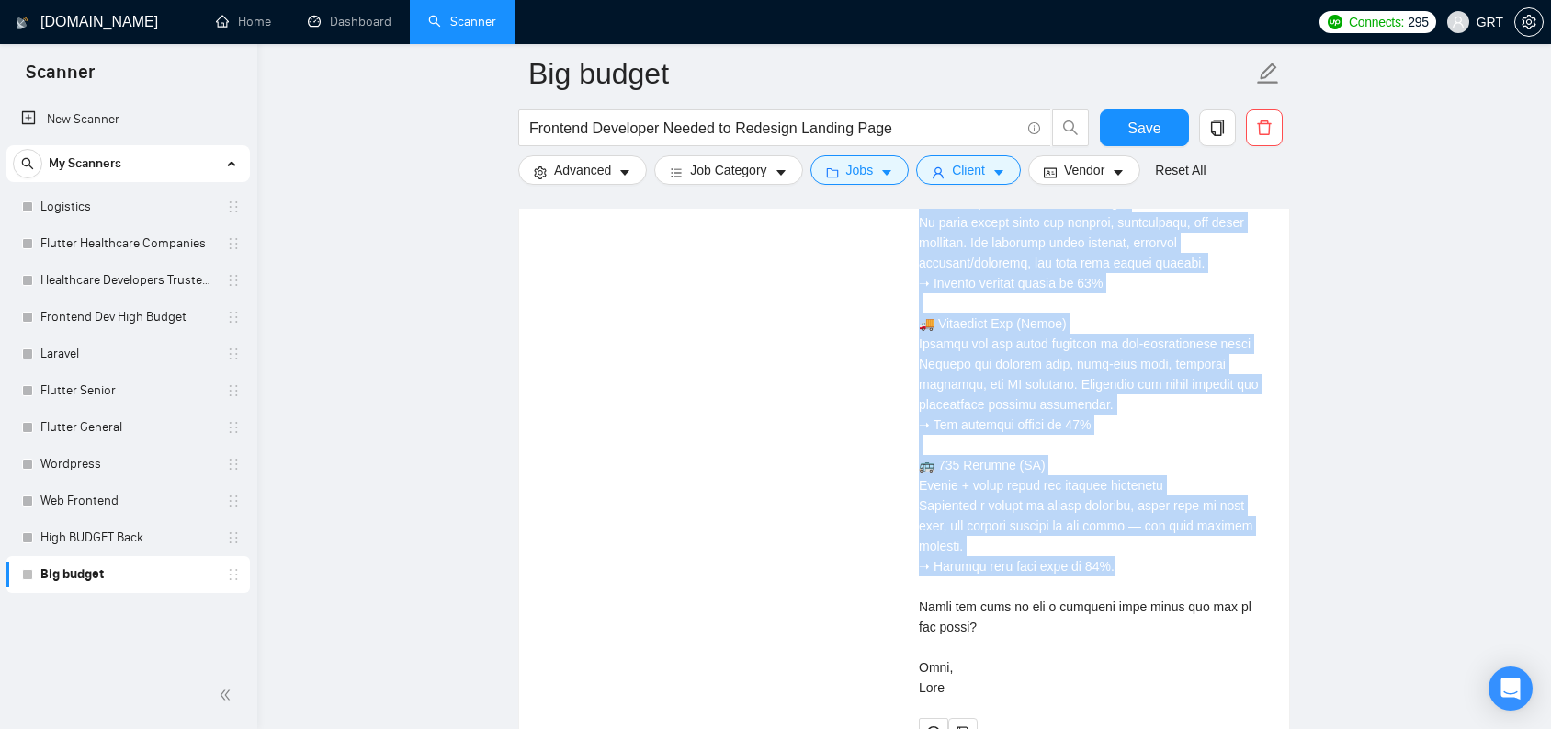
drag, startPoint x: 944, startPoint y: 228, endPoint x: 1160, endPoint y: 606, distance: 435.9
drag, startPoint x: 1151, startPoint y: 609, endPoint x: 909, endPoint y: 221, distance: 456.9
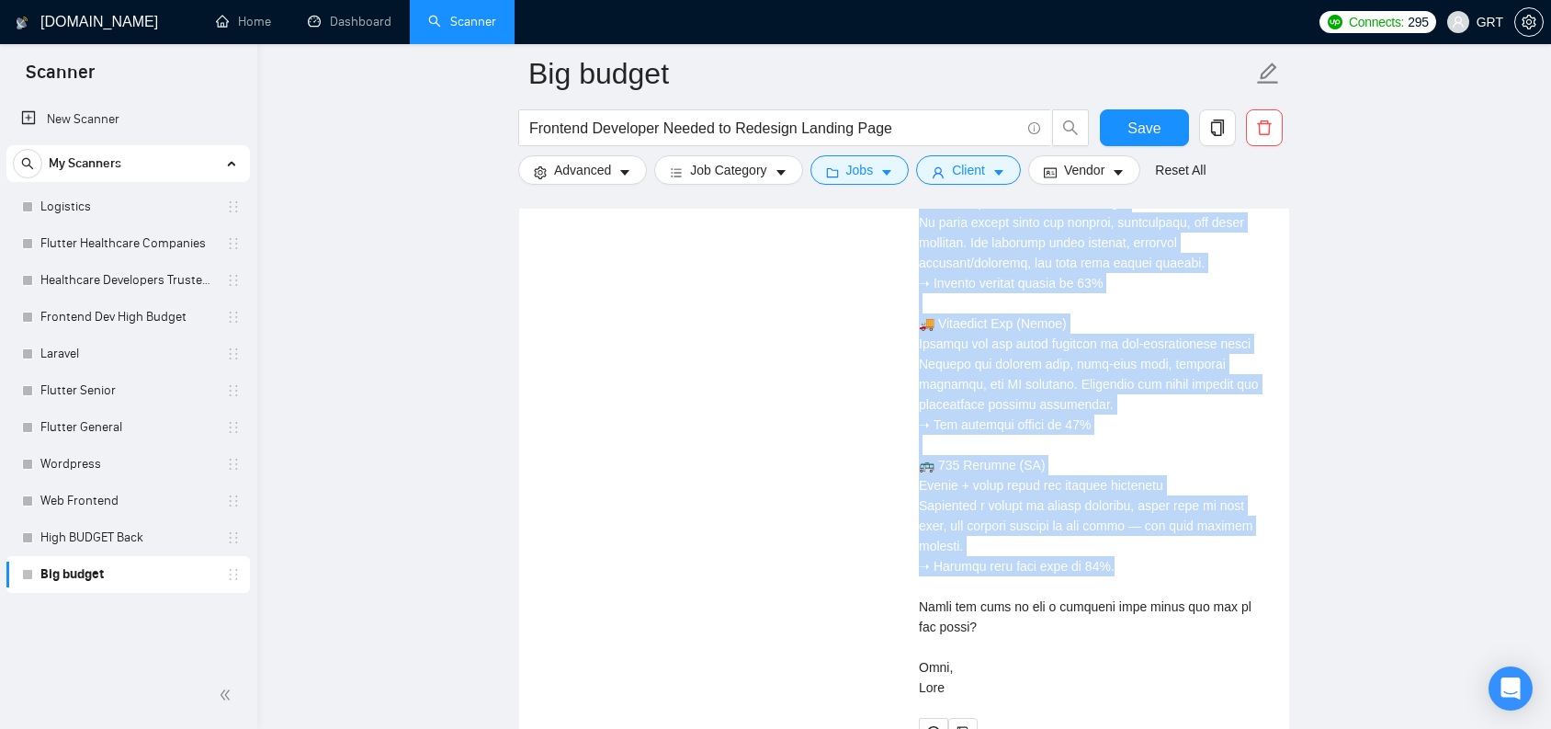
copy div "arehouse Tools ([GEOGRAPHIC_DATA]) Native Android apps for warehouse teams We b…"
